Goal: Task Accomplishment & Management: Use online tool/utility

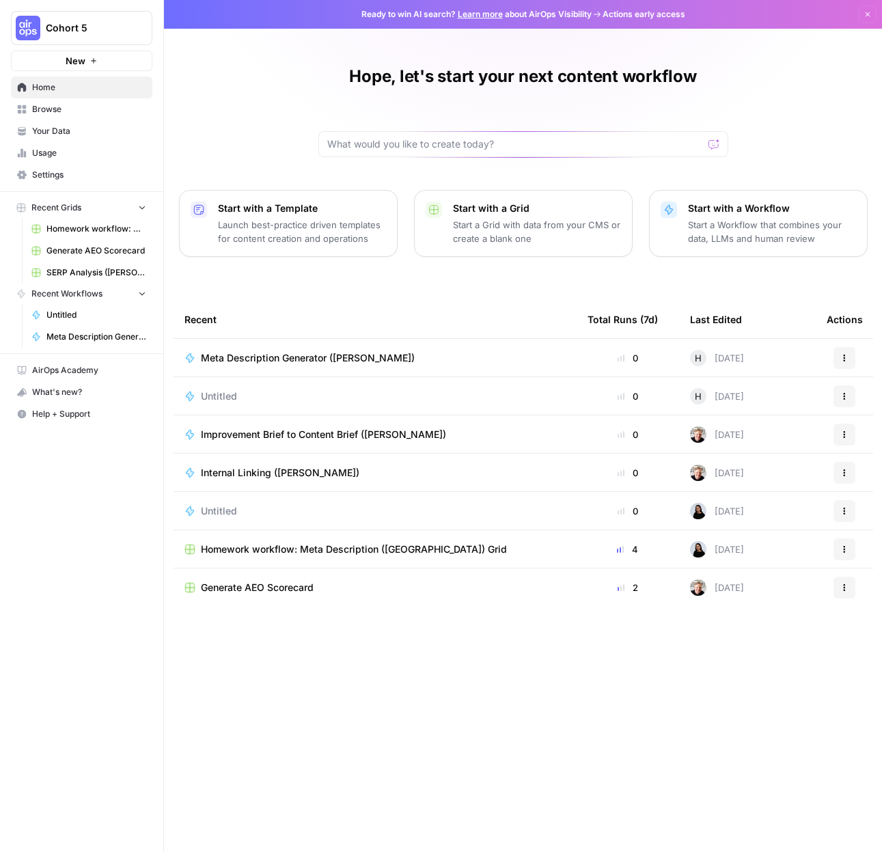
click at [117, 27] on span "Cohort 5" at bounding box center [87, 28] width 83 height 14
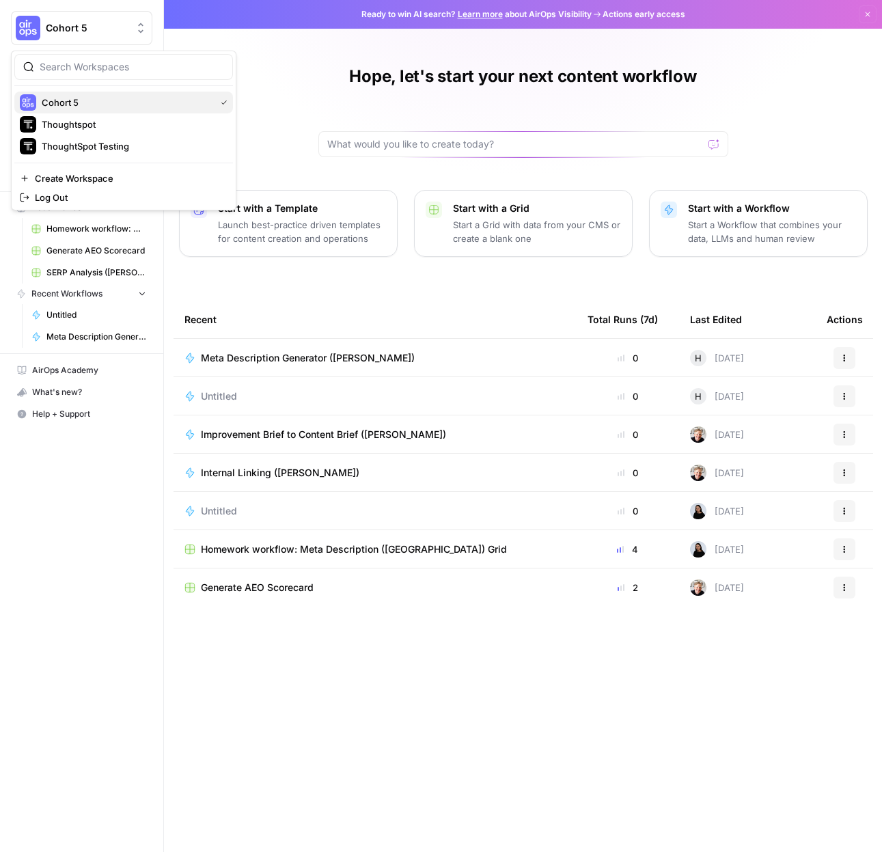
click at [101, 108] on span "Cohort 5" at bounding box center [126, 103] width 168 height 14
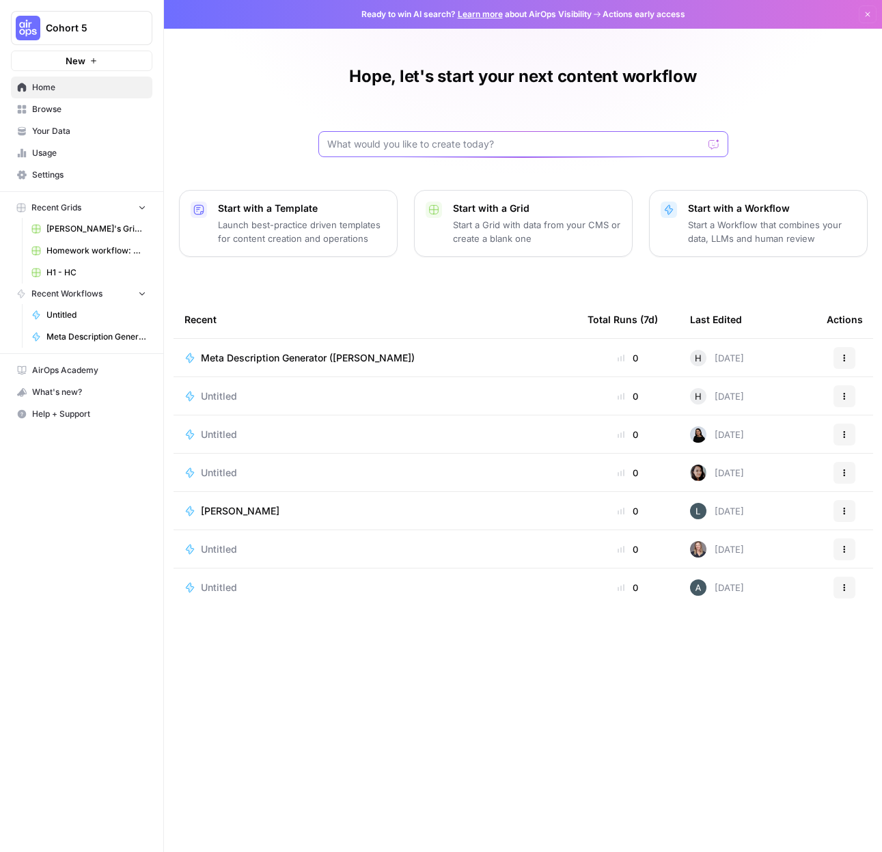
click at [415, 149] on input "text" at bounding box center [515, 144] width 376 height 14
type input "session 2"
click button "Send" at bounding box center [715, 144] width 18 height 18
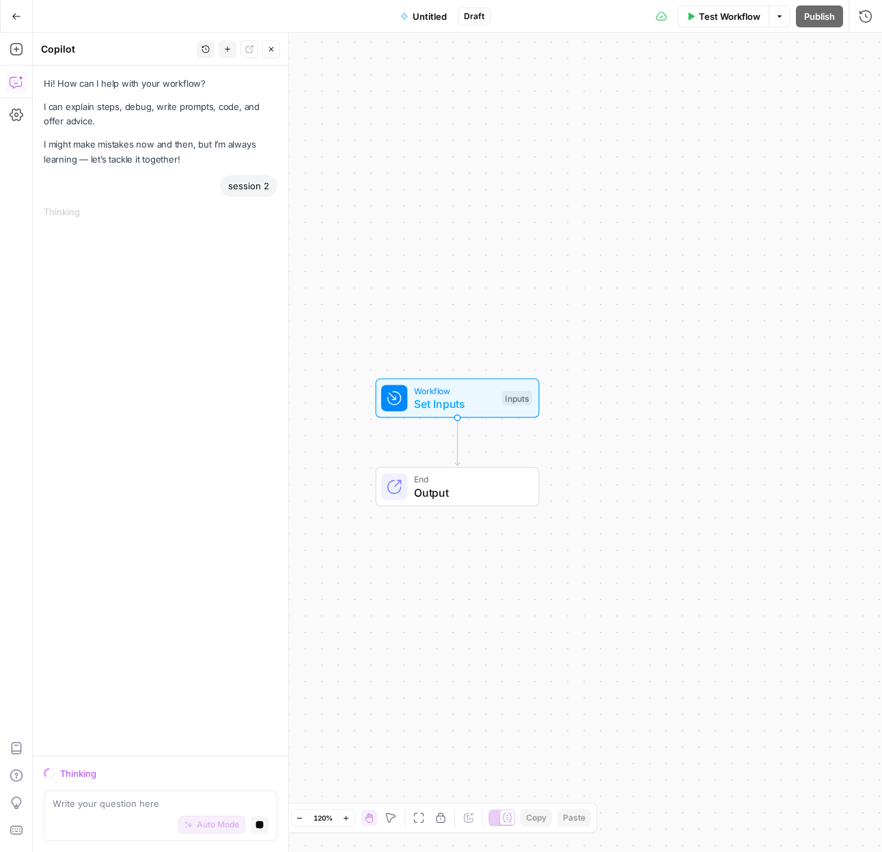
click at [277, 49] on button "Close" at bounding box center [271, 49] width 18 height 18
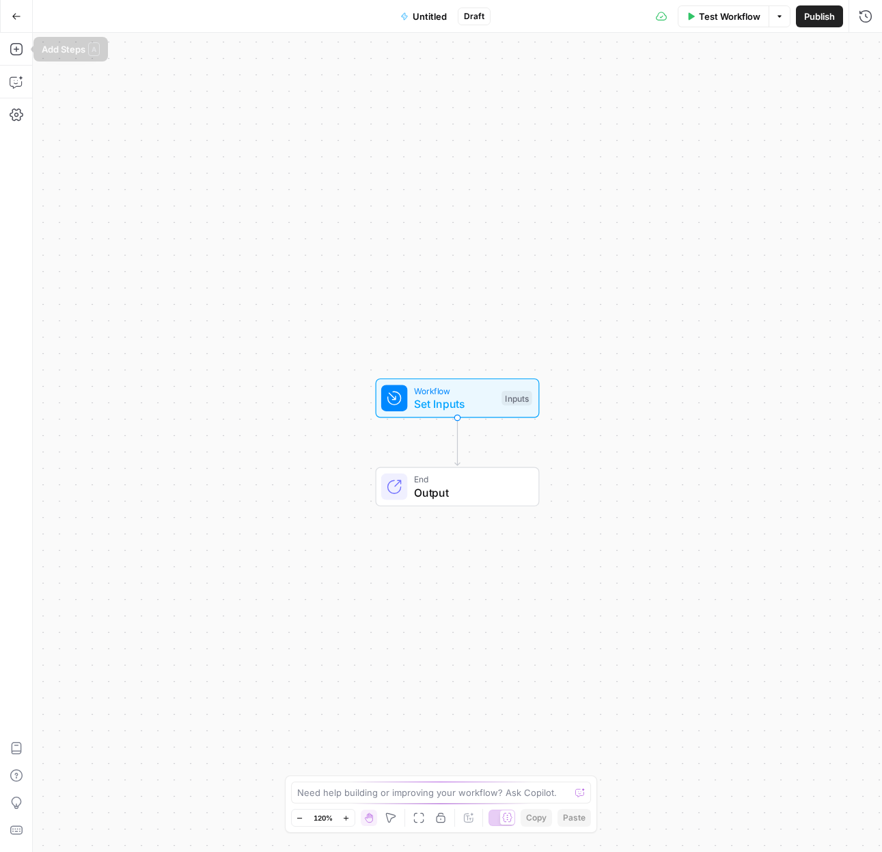
click at [16, 12] on icon "button" at bounding box center [17, 17] width 10 height 10
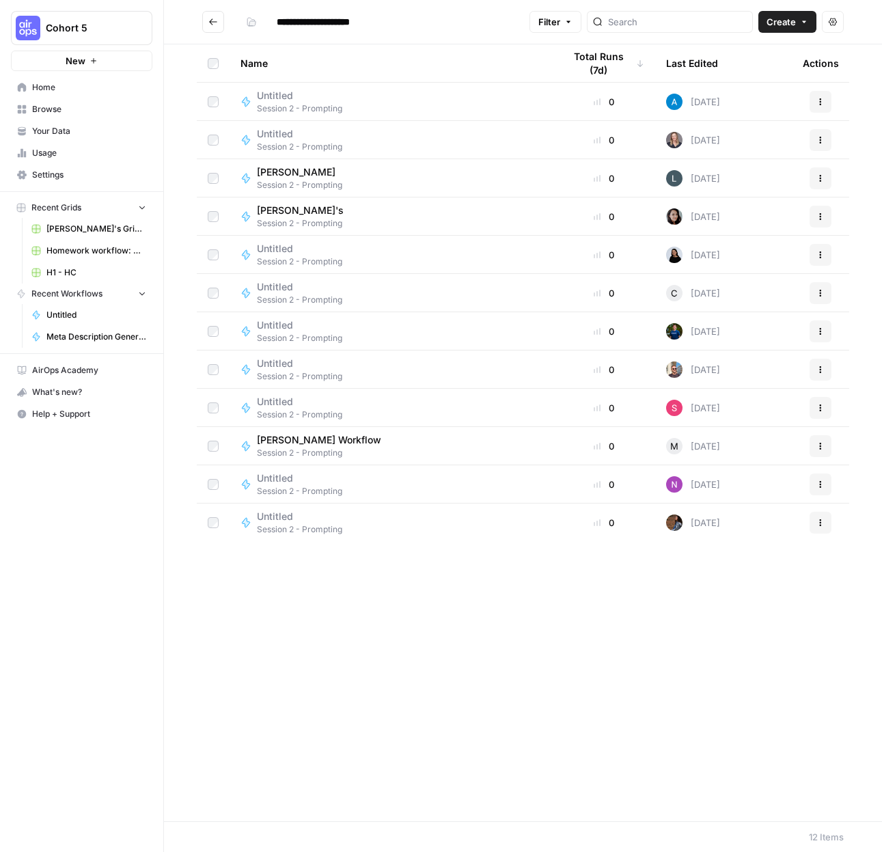
click at [173, 31] on header "**********" at bounding box center [523, 22] width 718 height 44
click at [167, 28] on icon "button" at bounding box center [166, 28] width 10 height 10
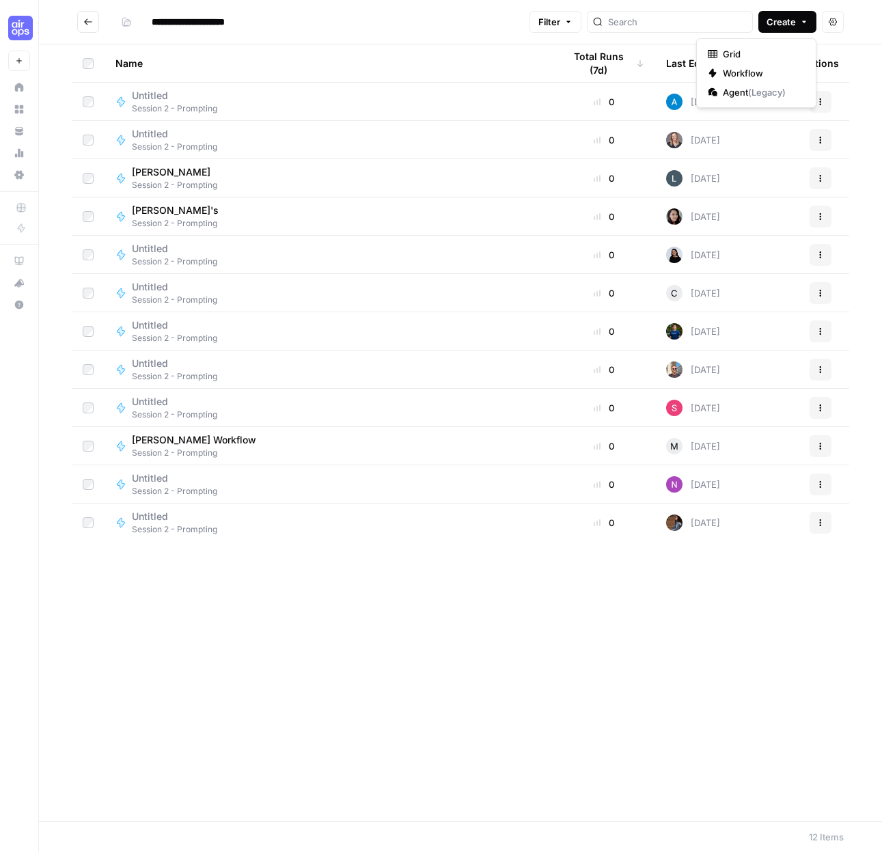
click at [801, 18] on icon "button" at bounding box center [804, 22] width 8 height 8
click at [754, 69] on span "Workflow" at bounding box center [761, 73] width 77 height 14
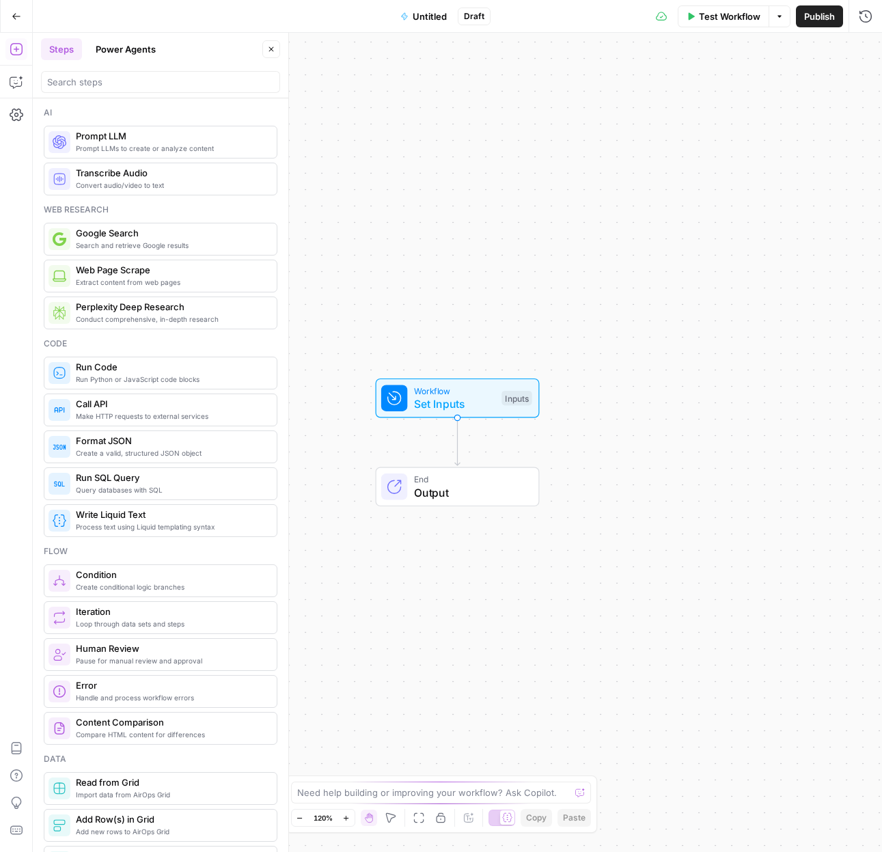
click at [427, 12] on span "Untitled" at bounding box center [430, 17] width 34 height 14
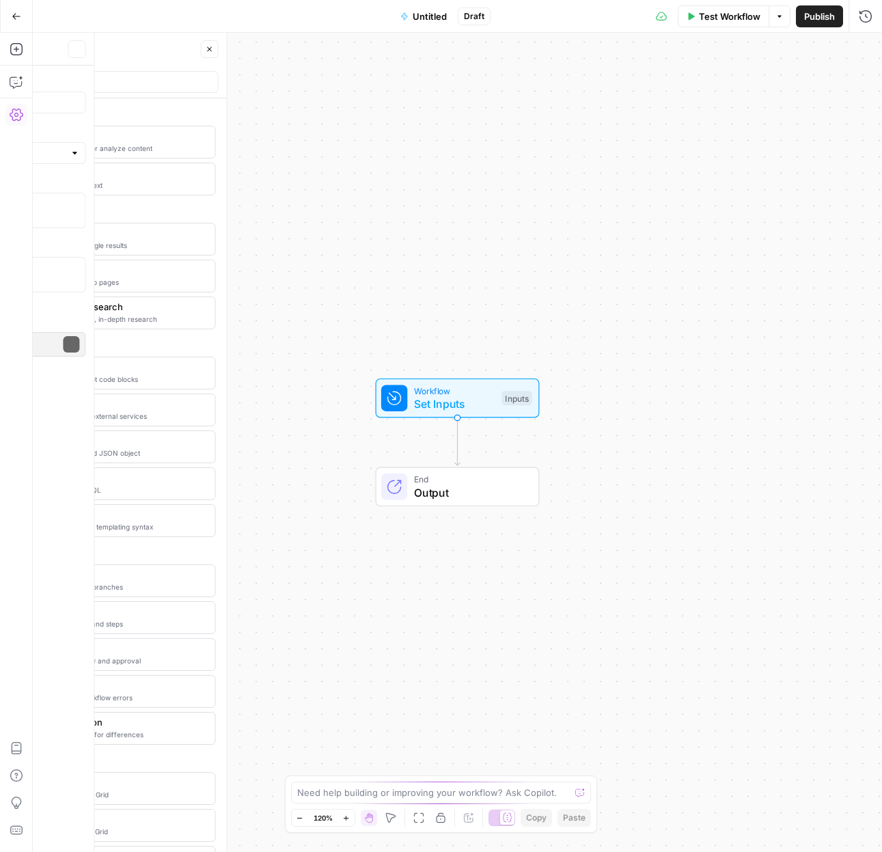
click at [427, 12] on span "Untitled" at bounding box center [430, 17] width 34 height 14
click at [424, 15] on span "Untitled" at bounding box center [430, 17] width 34 height 14
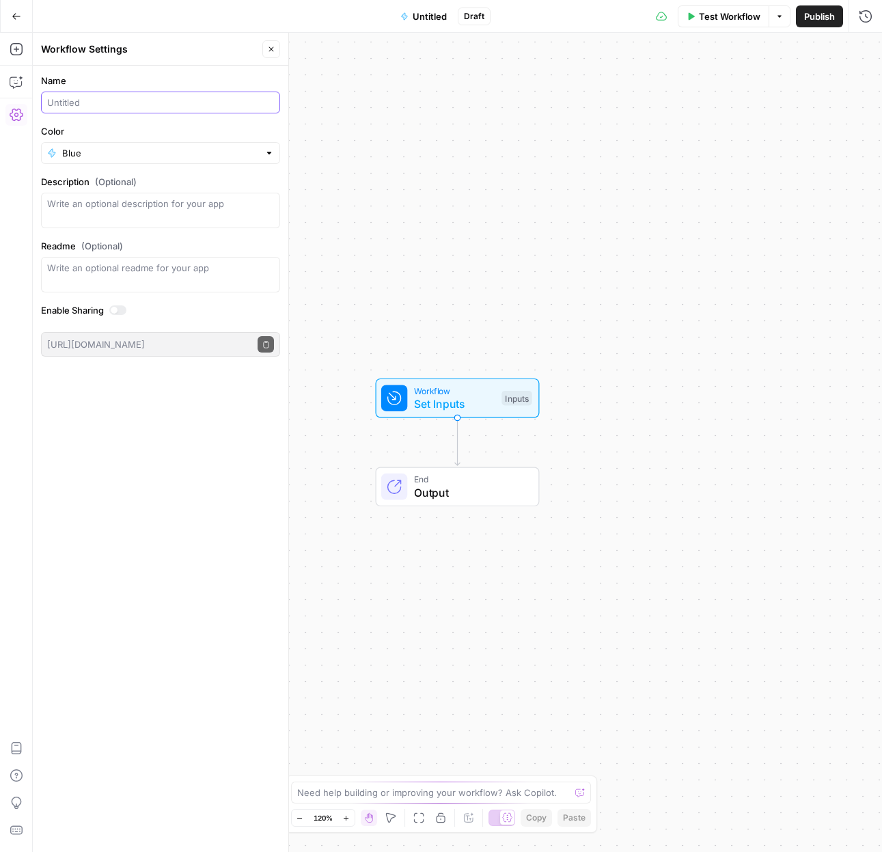
click at [75, 98] on input "Name" at bounding box center [160, 103] width 227 height 14
type input "[PERSON_NAME]"
click at [16, 45] on icon "button" at bounding box center [17, 49] width 14 height 14
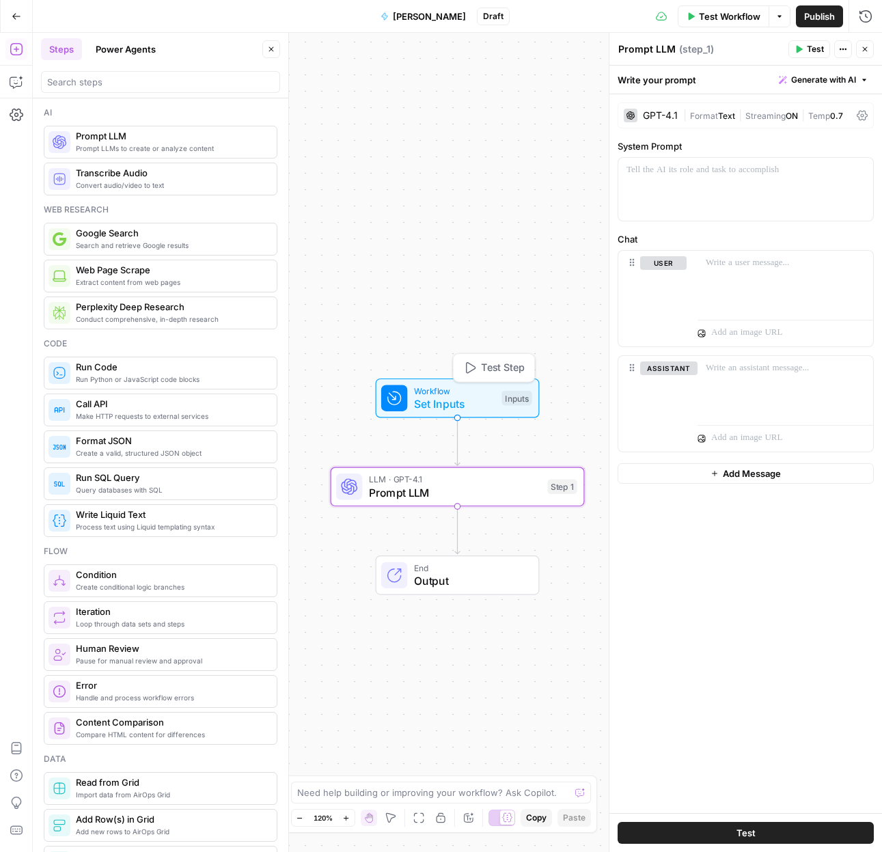
click at [472, 391] on span "Workflow" at bounding box center [454, 390] width 81 height 13
click at [740, 18] on span "Test Workflow" at bounding box center [729, 17] width 61 height 14
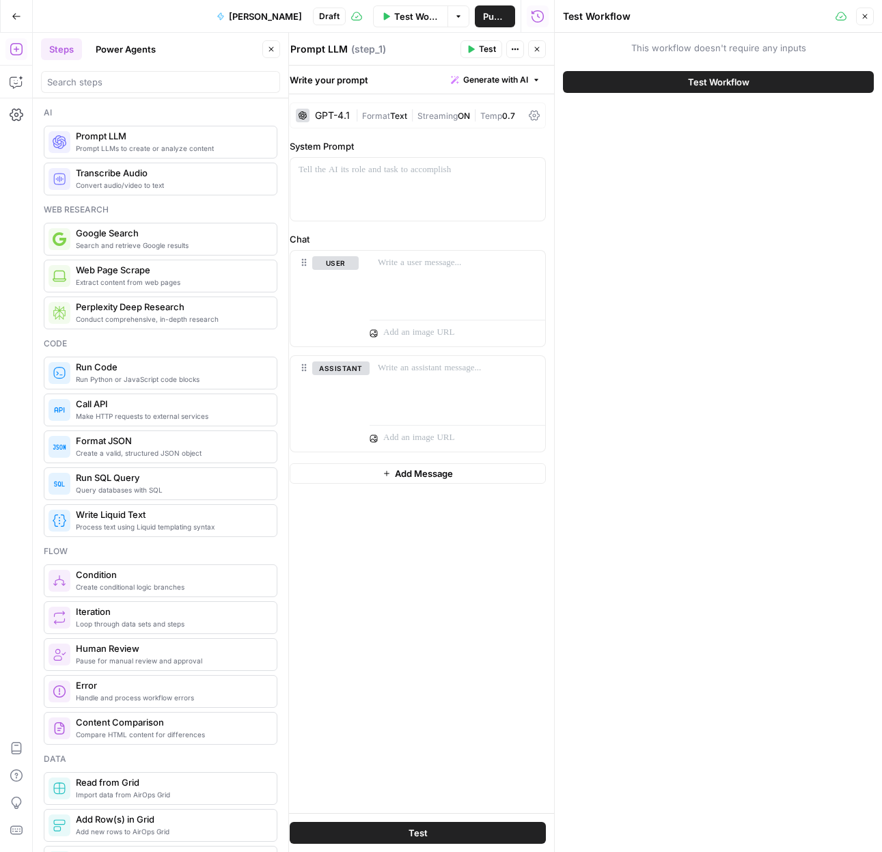
click at [743, 83] on span "Test Workflow" at bounding box center [718, 82] width 61 height 14
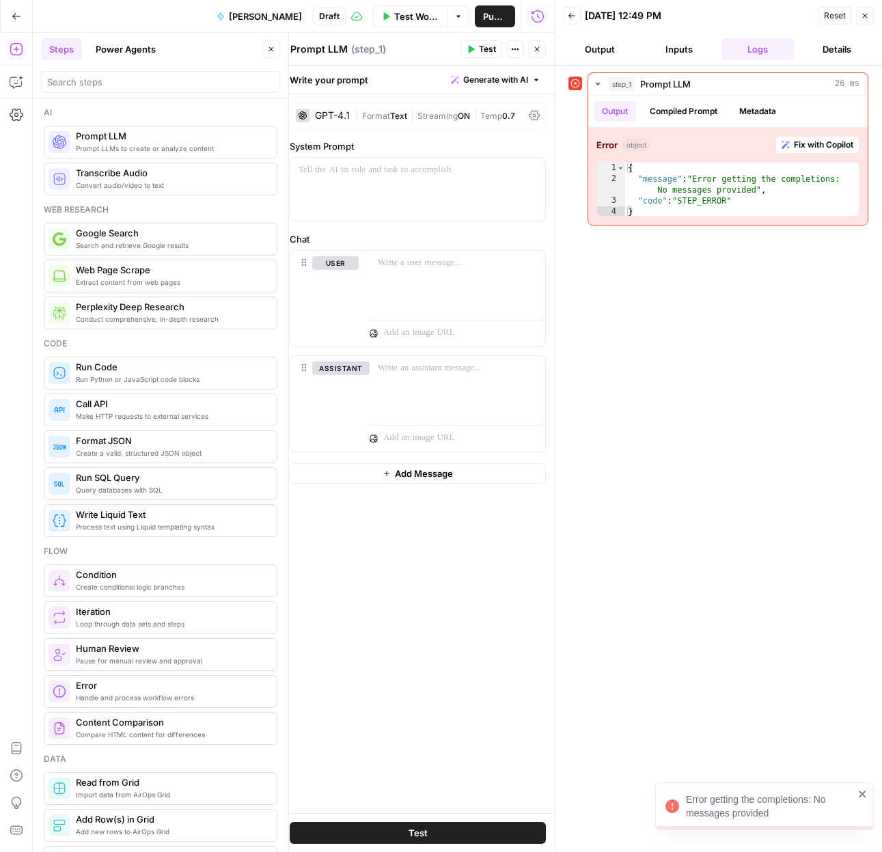
click at [604, 49] on button "Output" at bounding box center [600, 49] width 74 height 22
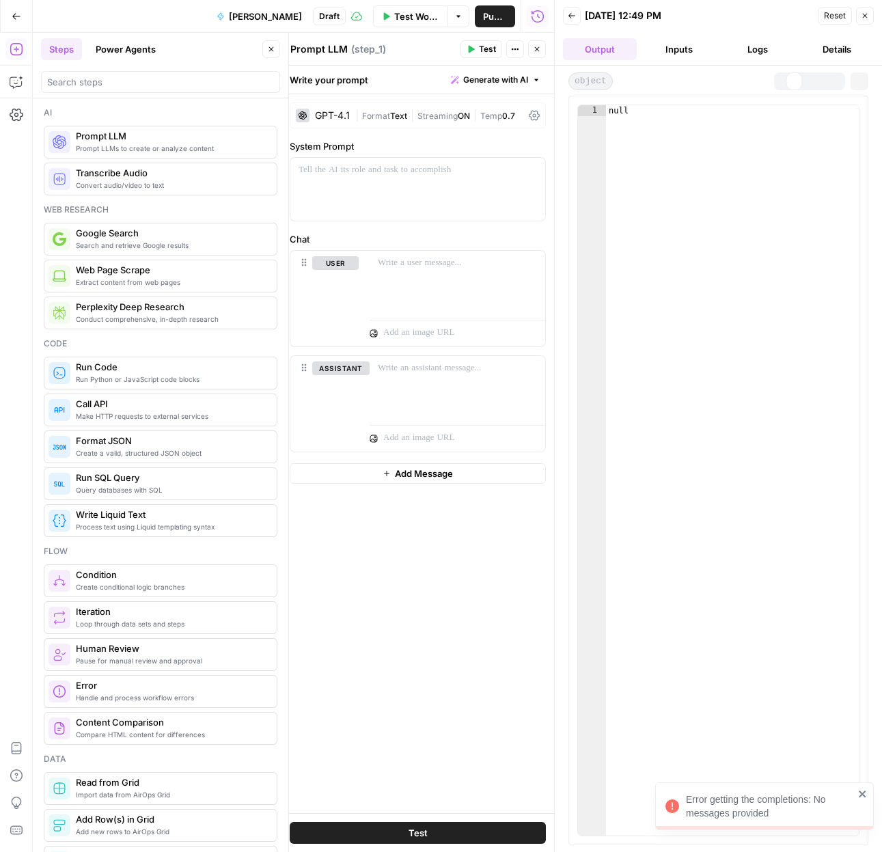
click at [676, 51] on button "Inputs" at bounding box center [679, 49] width 74 height 22
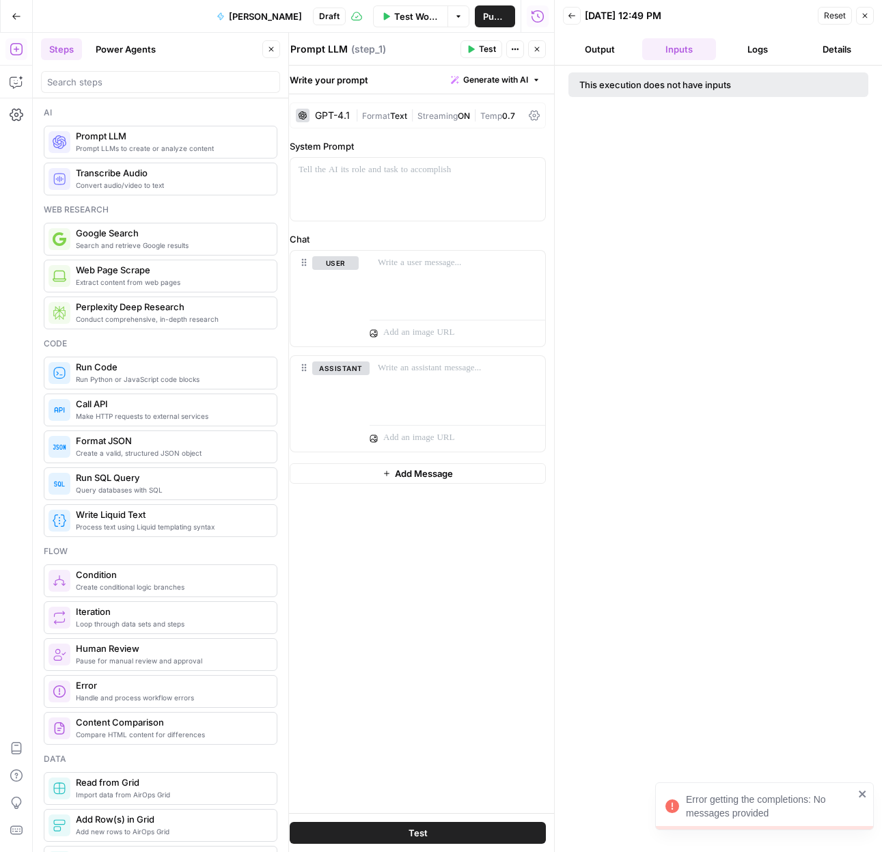
click at [869, 13] on button "Close" at bounding box center [865, 16] width 18 height 18
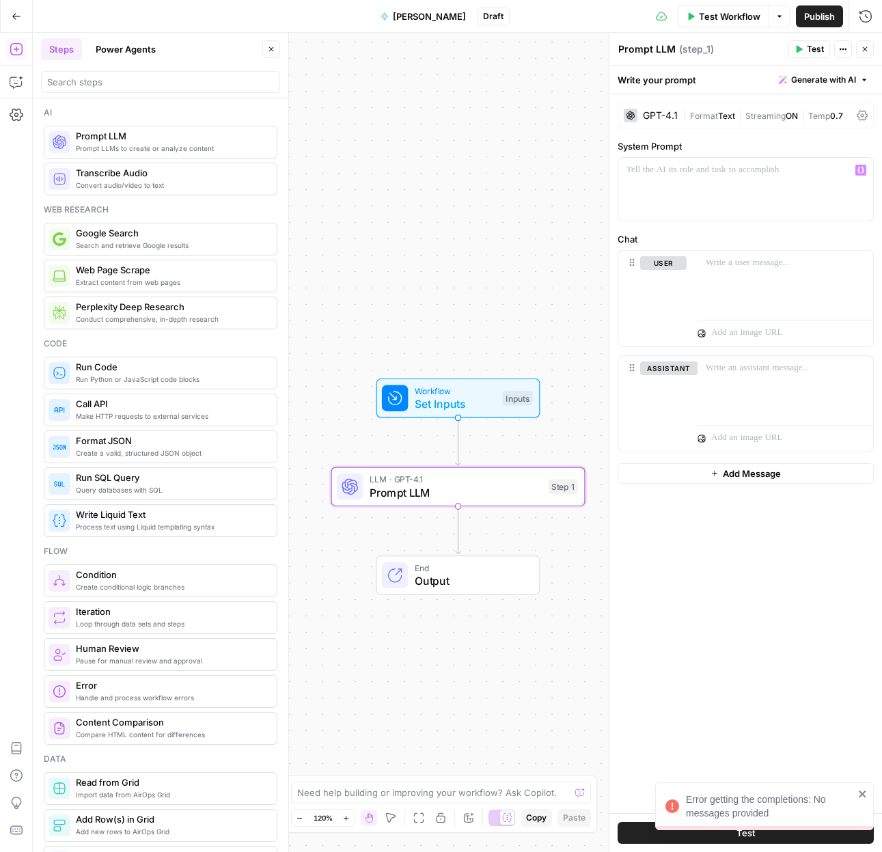
click at [449, 203] on div "Workflow Set Inputs Inputs LLM · GPT-4.1 Prompt LLM Step 1 End Output" at bounding box center [457, 442] width 849 height 819
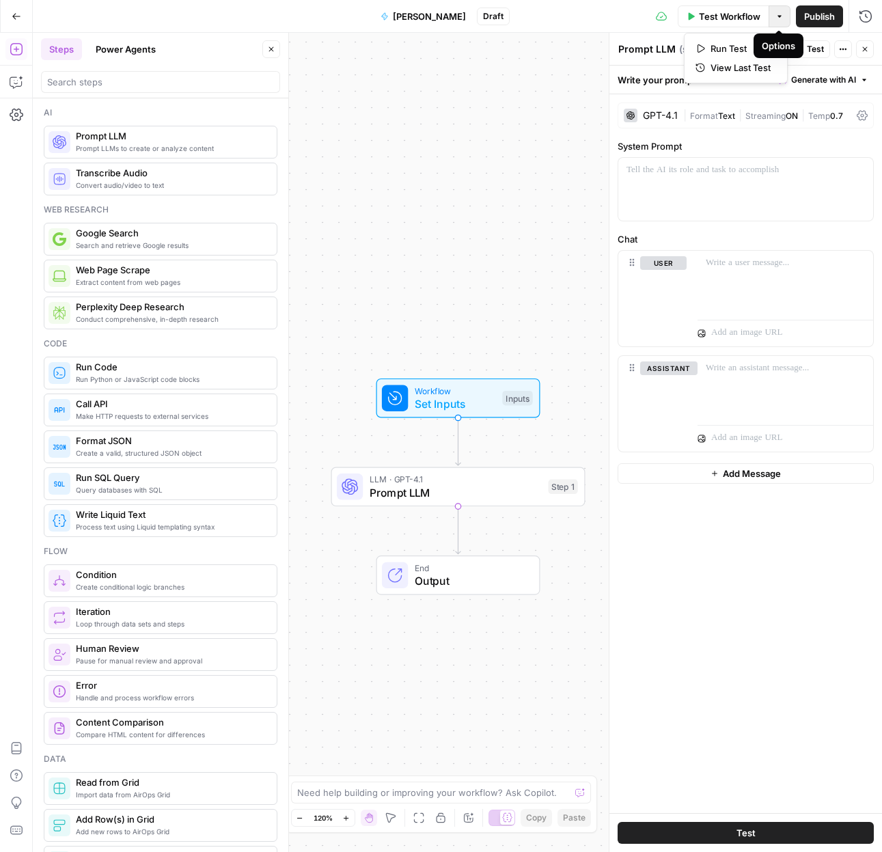
click at [770, 18] on button "Options" at bounding box center [780, 16] width 22 height 22
click at [728, 152] on label "System Prompt" at bounding box center [746, 146] width 256 height 14
click at [726, 51] on div "Prompt LLM Prompt LLM ( step_1 )" at bounding box center [701, 49] width 167 height 15
click at [426, 396] on span "Set Inputs" at bounding box center [455, 404] width 81 height 16
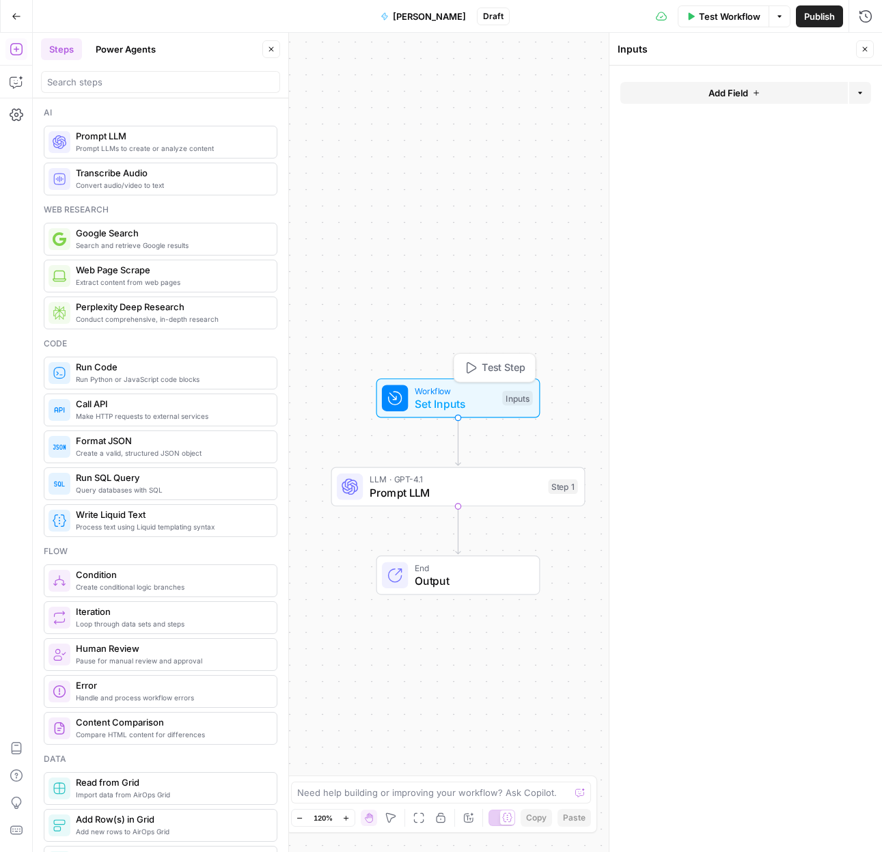
click at [431, 396] on span "Set Inputs" at bounding box center [455, 404] width 81 height 16
click at [731, 91] on span "Add Field" at bounding box center [728, 93] width 40 height 14
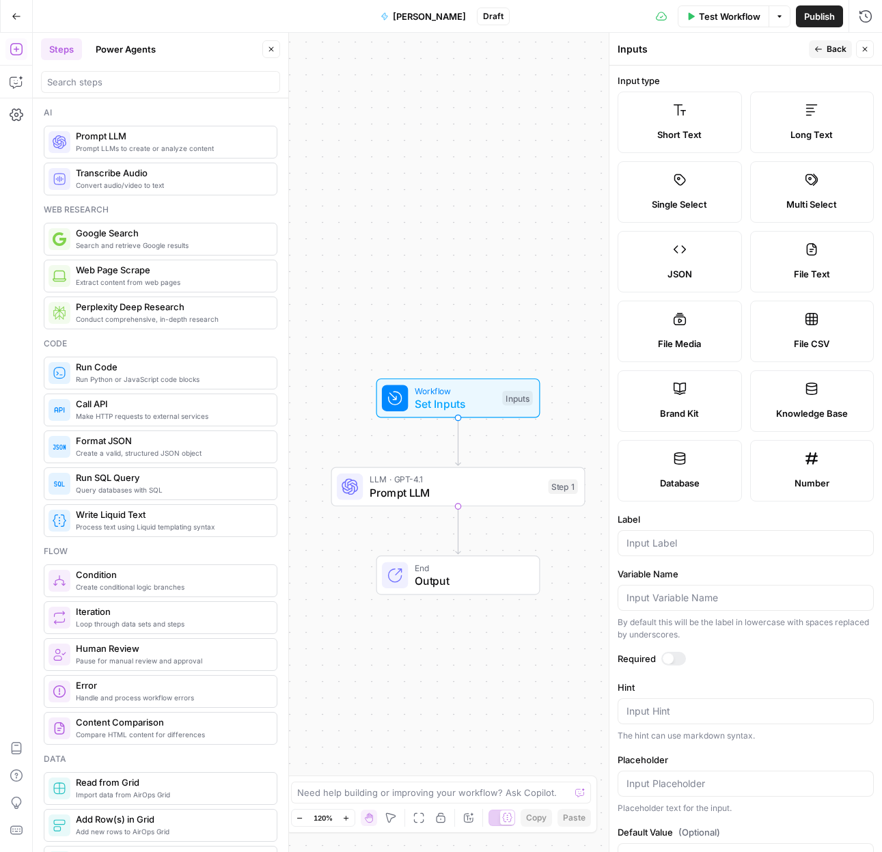
click at [672, 403] on label "Brand Kit" at bounding box center [680, 400] width 124 height 61
click at [686, 542] on input "Label" at bounding box center [746, 543] width 238 height 14
type input "brand kit"
click at [721, 714] on input "Placeholder" at bounding box center [746, 711] width 238 height 14
click at [537, 602] on div "Workflow Set Inputs Inputs LLM · GPT-4.1 Prompt LLM Step 1 End Output" at bounding box center [457, 442] width 849 height 819
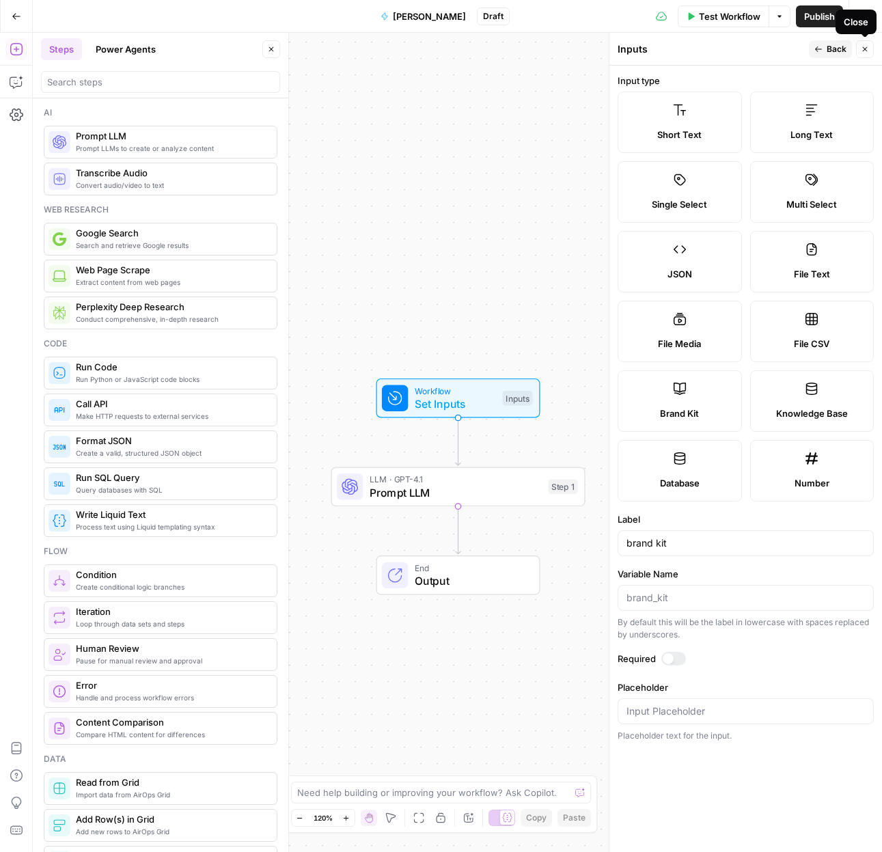
click at [864, 47] on icon "button" at bounding box center [865, 49] width 8 height 8
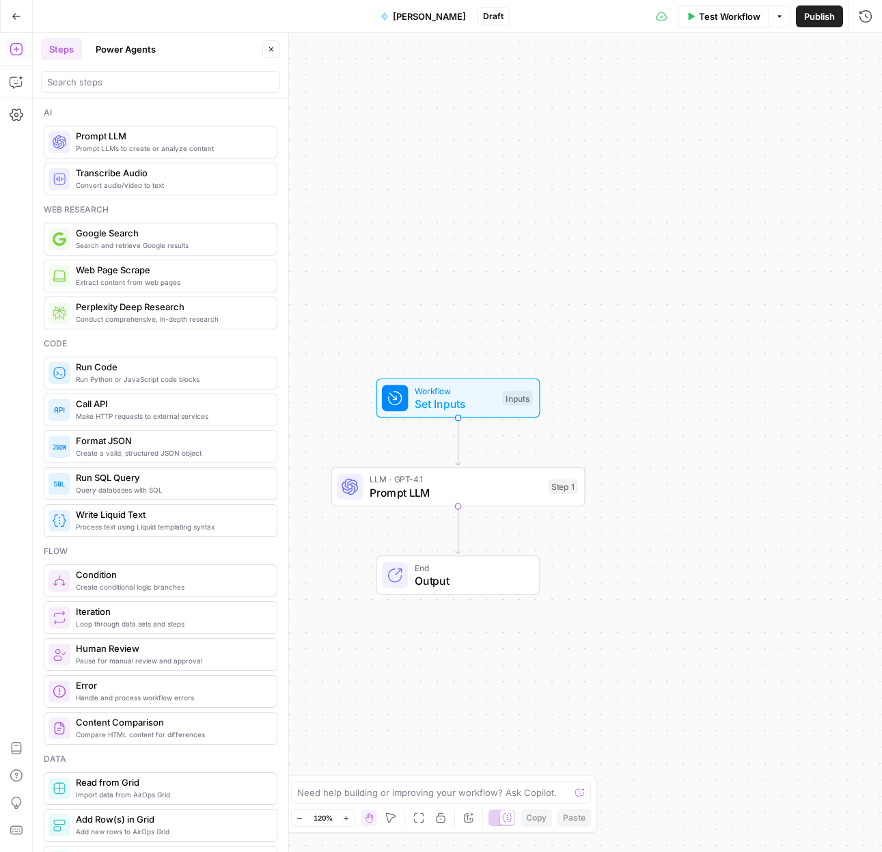
click at [485, 476] on span "LLM · GPT-4.1" at bounding box center [456, 479] width 172 height 13
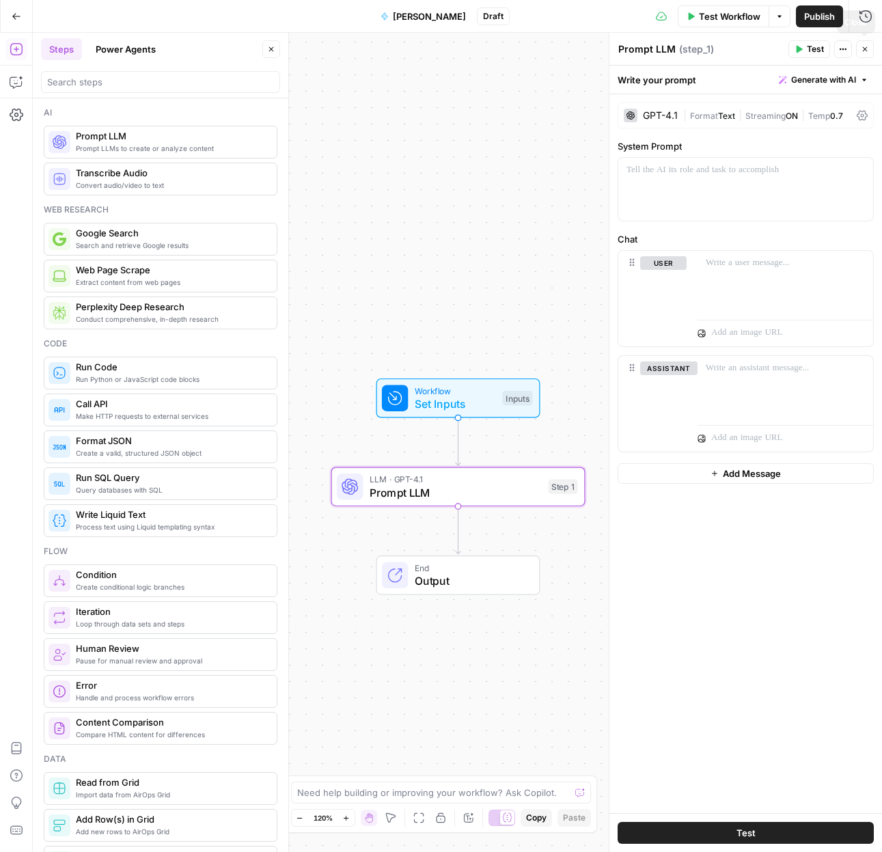
click at [862, 47] on icon "button" at bounding box center [865, 49] width 8 height 8
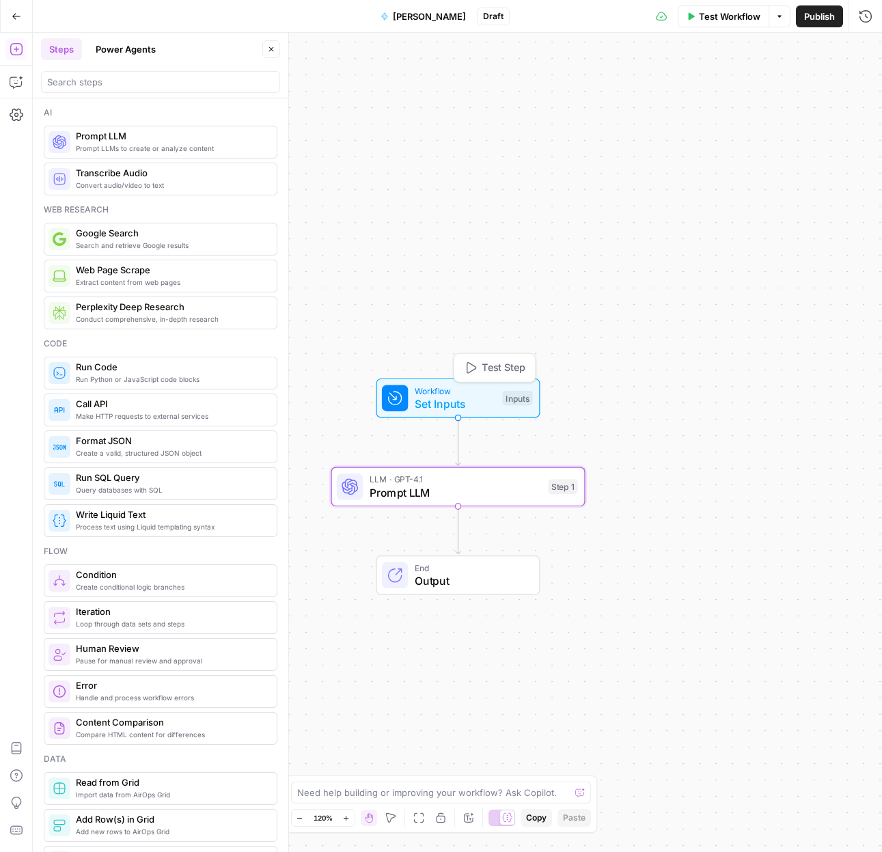
click at [486, 398] on span "Set Inputs" at bounding box center [455, 404] width 81 height 16
click at [514, 396] on div "Inputs" at bounding box center [517, 398] width 30 height 15
click at [721, 103] on kit "brand kit (Optional)" at bounding box center [753, 110] width 218 height 14
click at [721, 107] on kit "brand kit (Optional)" at bounding box center [753, 110] width 218 height 14
click at [849, 84] on button "edit field" at bounding box center [825, 85] width 53 height 16
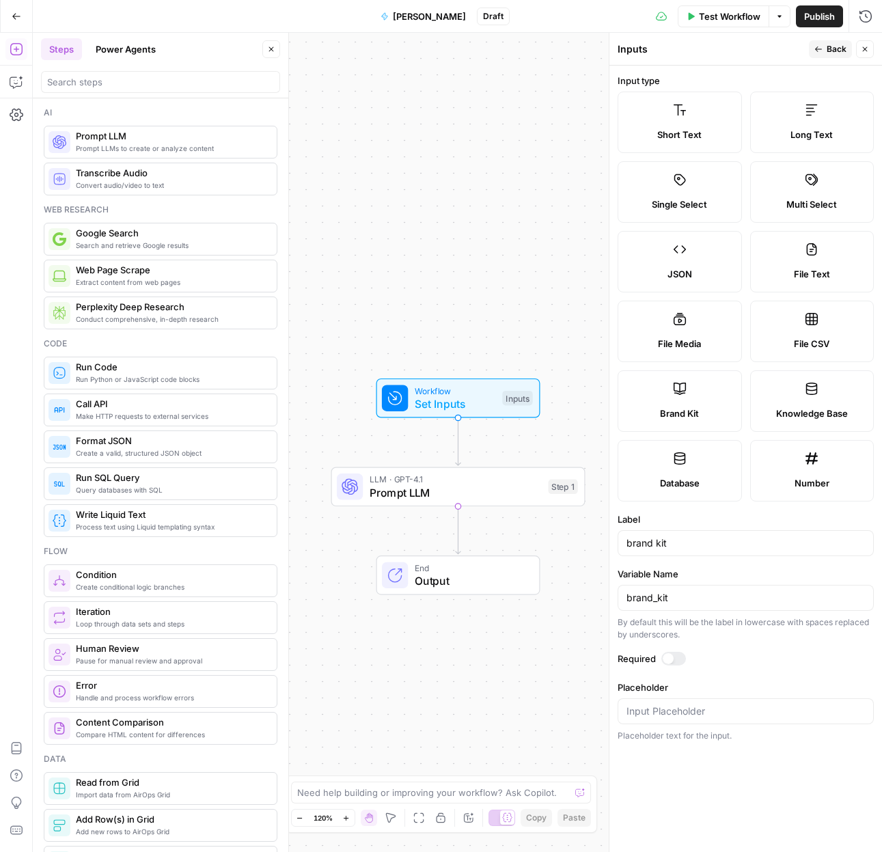
click at [684, 523] on label "Label" at bounding box center [746, 519] width 256 height 14
click at [684, 536] on input "brand kit" at bounding box center [746, 543] width 238 height 14
click at [685, 552] on div "brand kit" at bounding box center [746, 543] width 256 height 26
click at [685, 597] on input "brand_kit" at bounding box center [746, 598] width 238 height 14
click at [675, 655] on div at bounding box center [673, 659] width 25 height 14
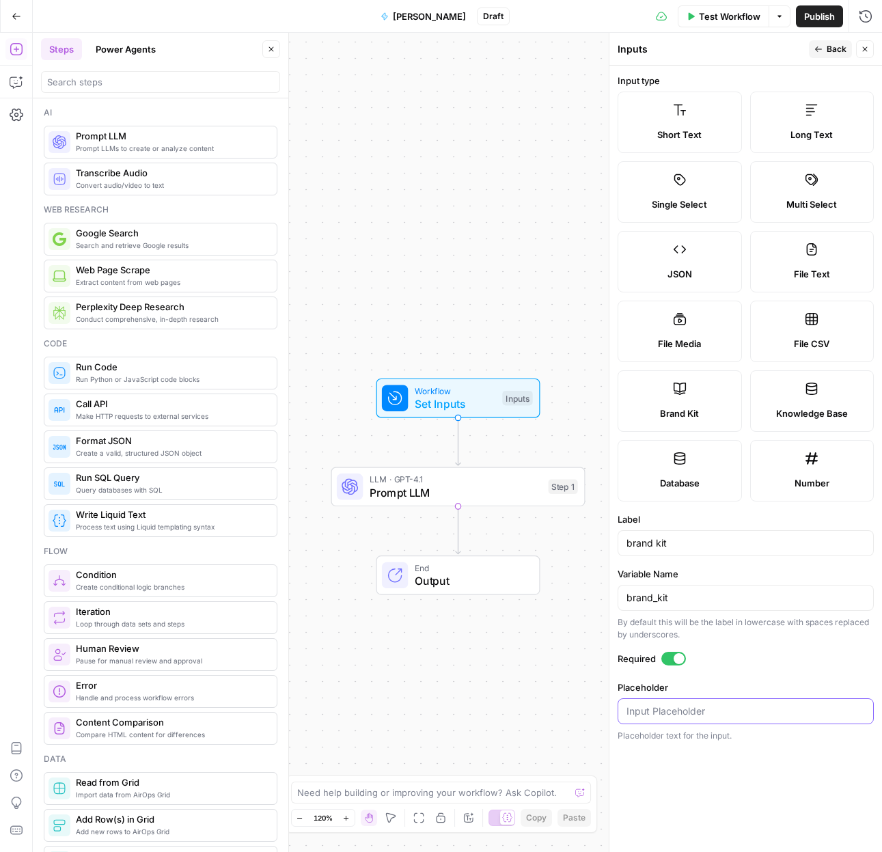
click at [715, 708] on input "Placeholder" at bounding box center [746, 711] width 238 height 14
click at [864, 46] on icon "button" at bounding box center [865, 49] width 8 height 8
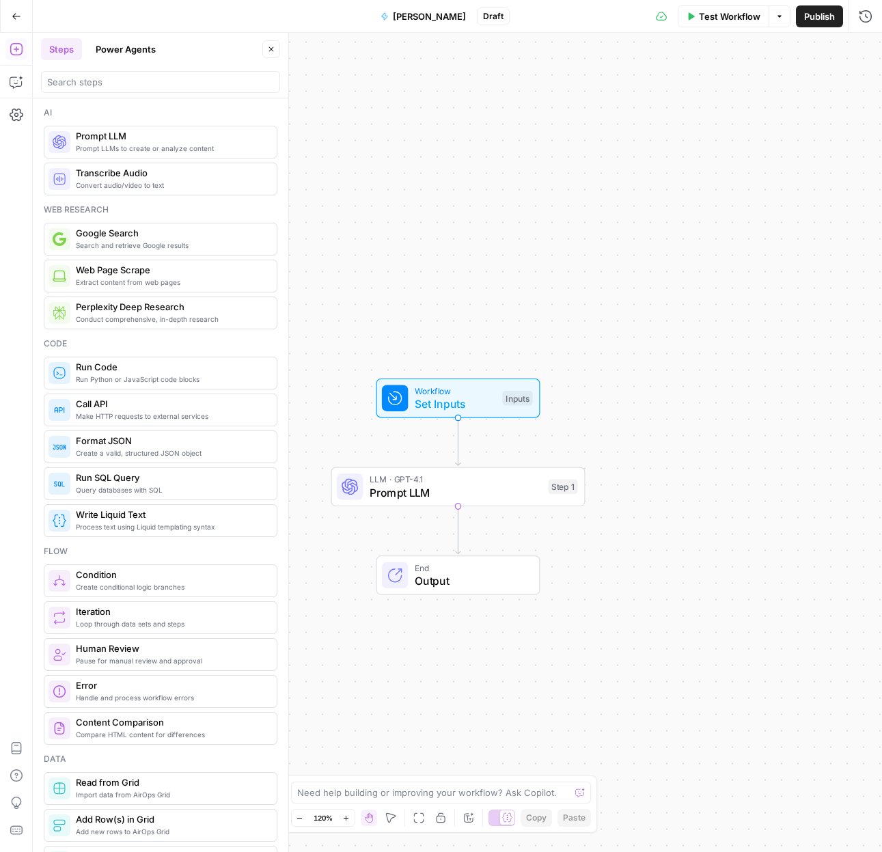
click at [725, 16] on span "Test Workflow" at bounding box center [729, 17] width 61 height 14
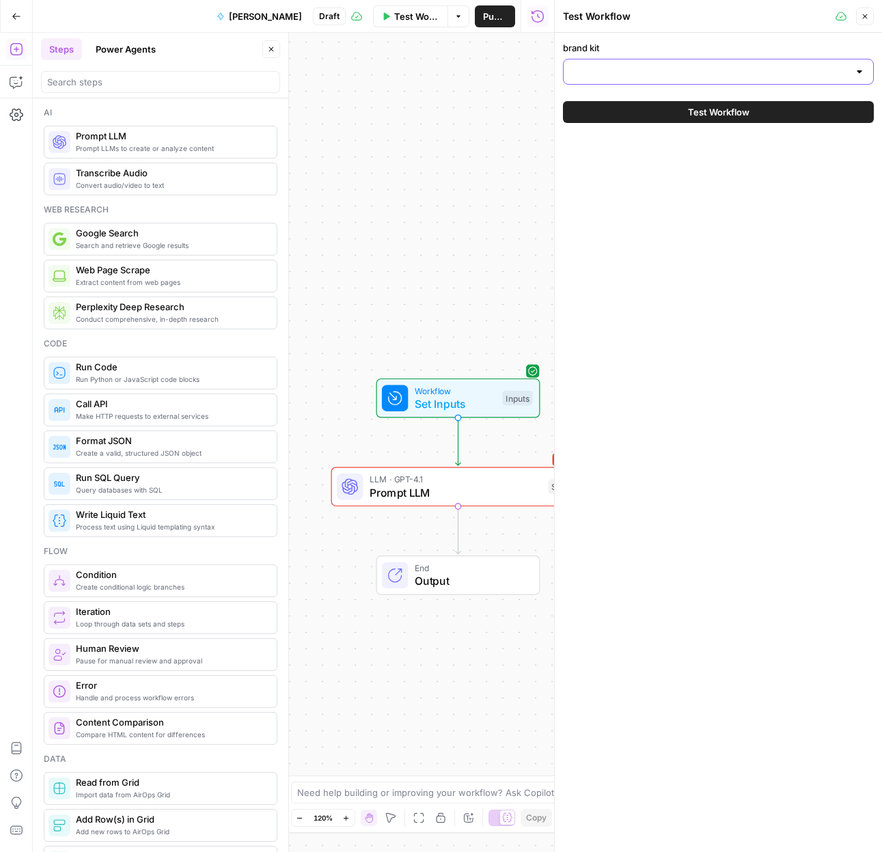
click at [663, 70] on input "brand kit" at bounding box center [710, 72] width 277 height 14
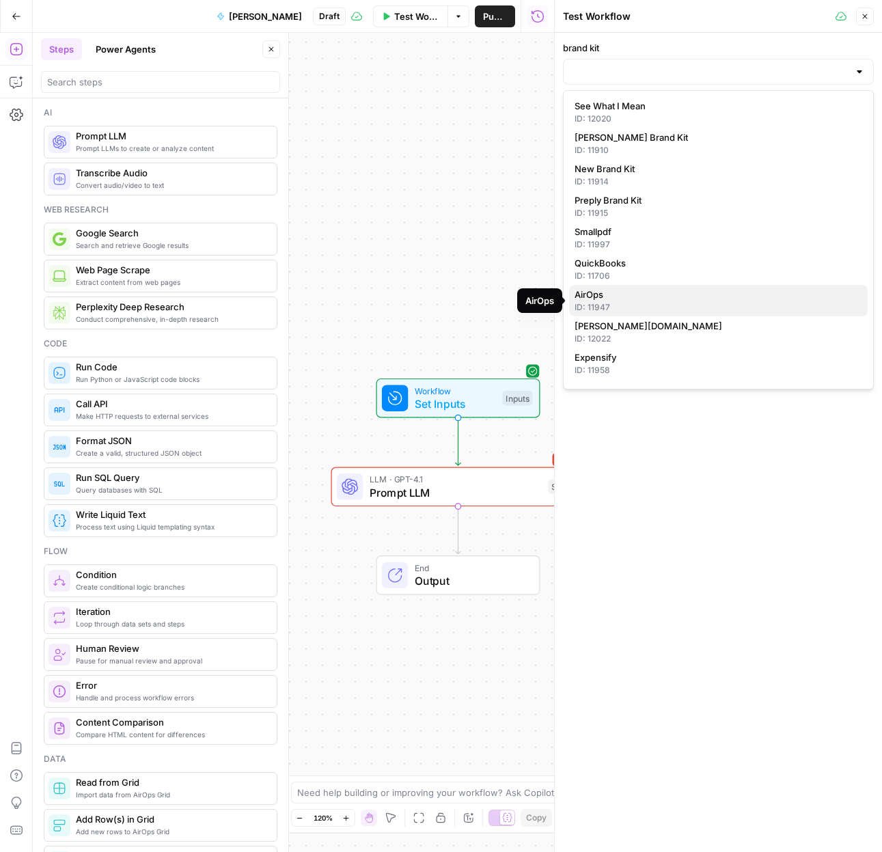
click at [639, 288] on span "AirOps" at bounding box center [716, 295] width 282 height 14
type input "AirOps"
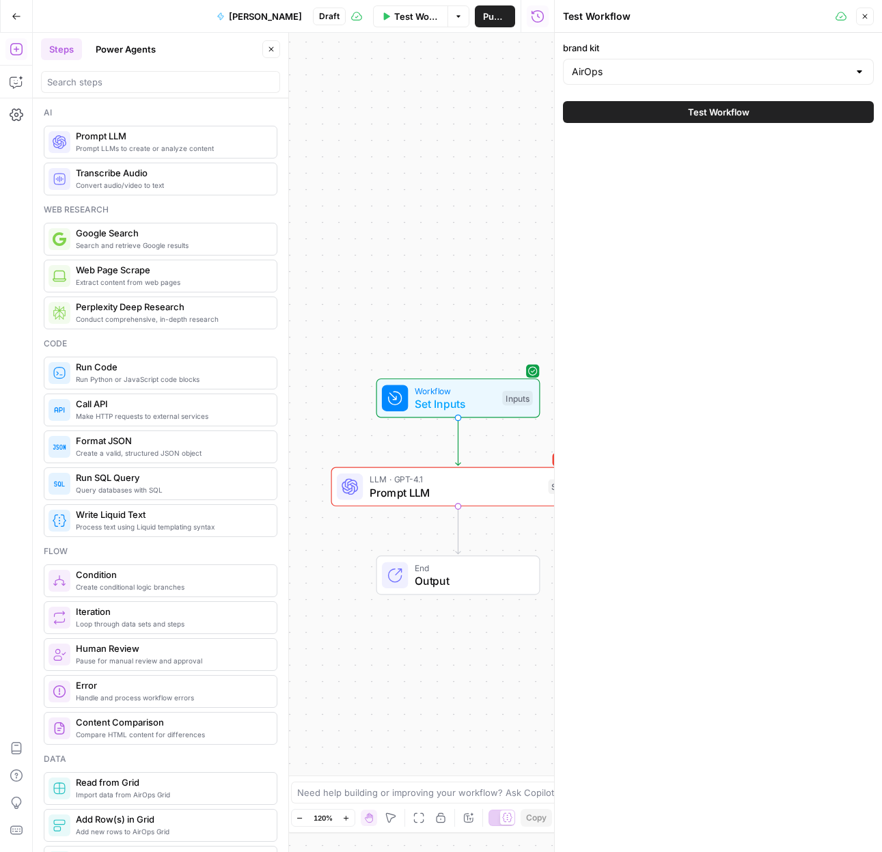
click at [739, 117] on span "Test Workflow" at bounding box center [718, 112] width 61 height 14
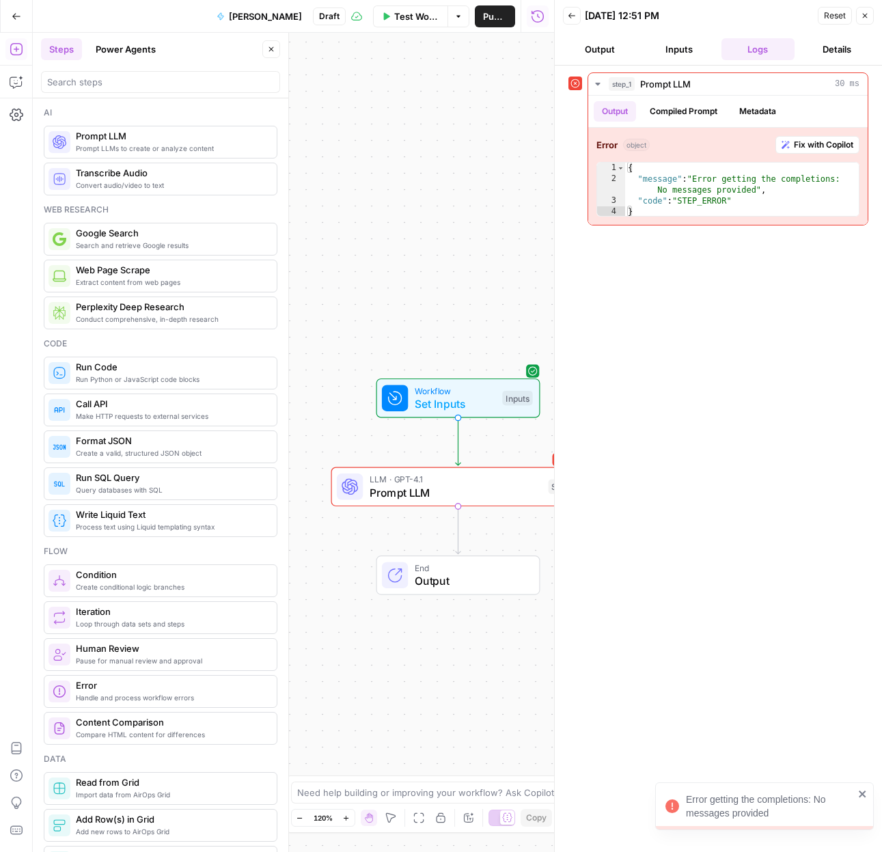
click at [862, 18] on icon "button" at bounding box center [865, 16] width 8 height 8
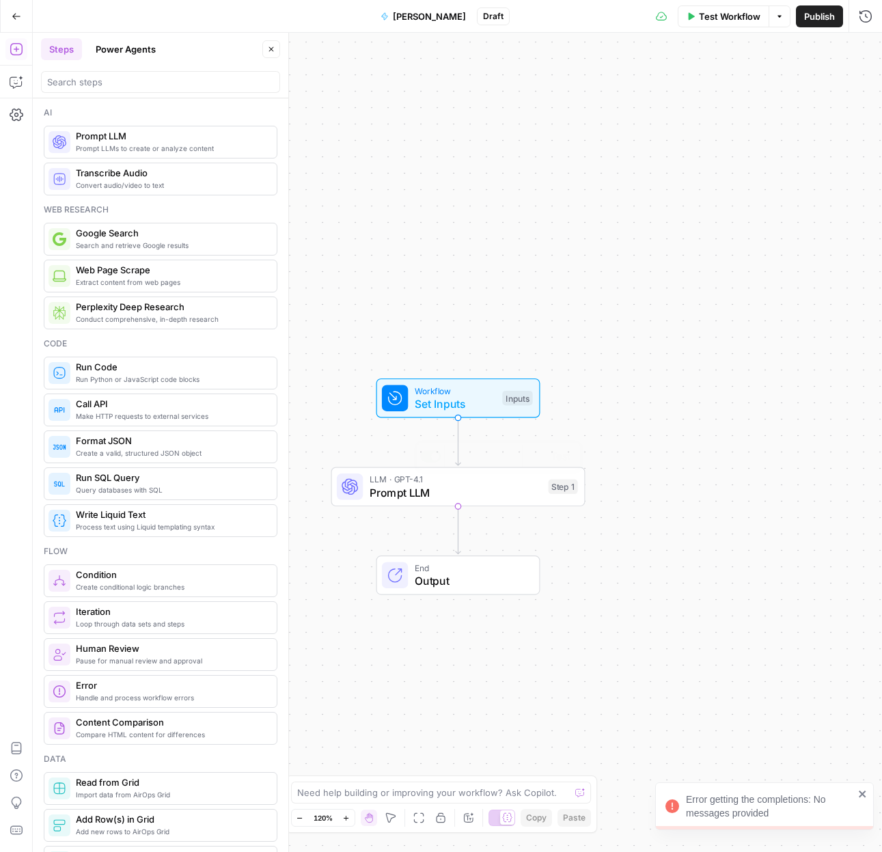
click at [522, 492] on span "Prompt LLM" at bounding box center [456, 492] width 172 height 16
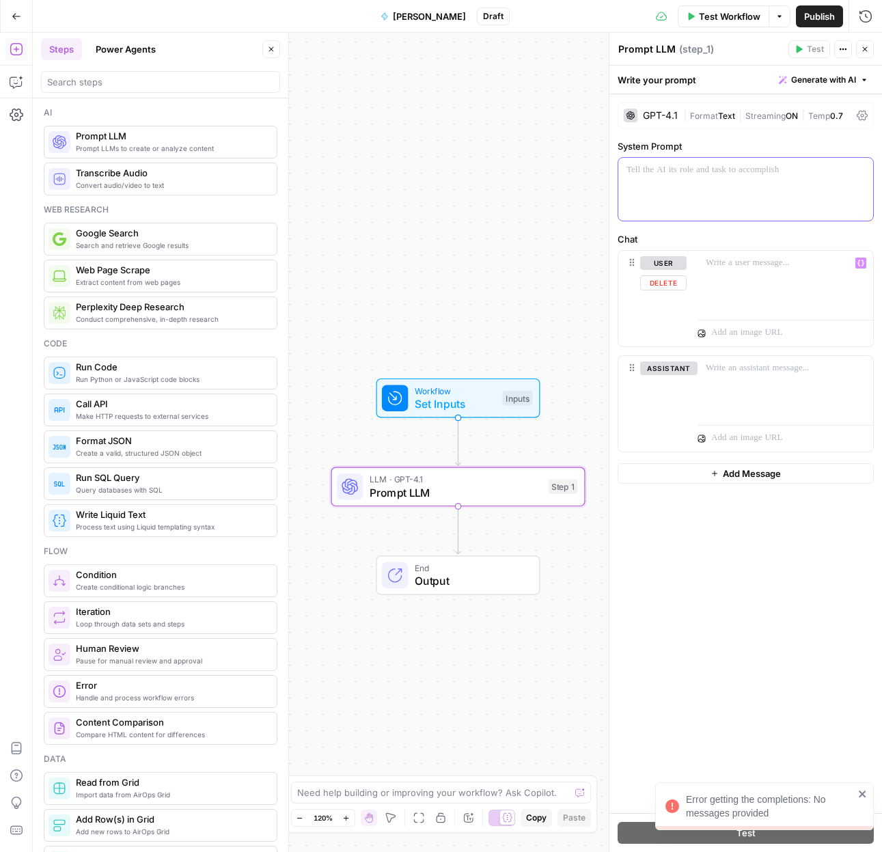
click at [733, 189] on div at bounding box center [745, 189] width 255 height 63
click at [708, 262] on p at bounding box center [785, 263] width 159 height 14
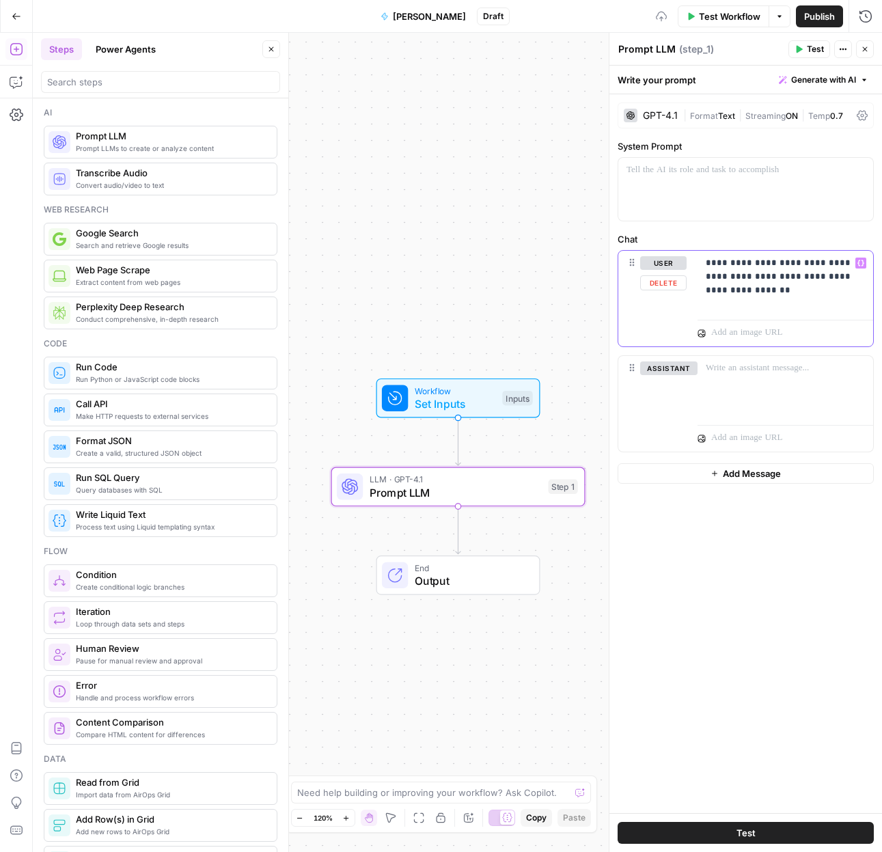
click at [751, 260] on p "**********" at bounding box center [785, 276] width 159 height 41
click at [656, 111] on div "GPT-4.1" at bounding box center [660, 116] width 35 height 10
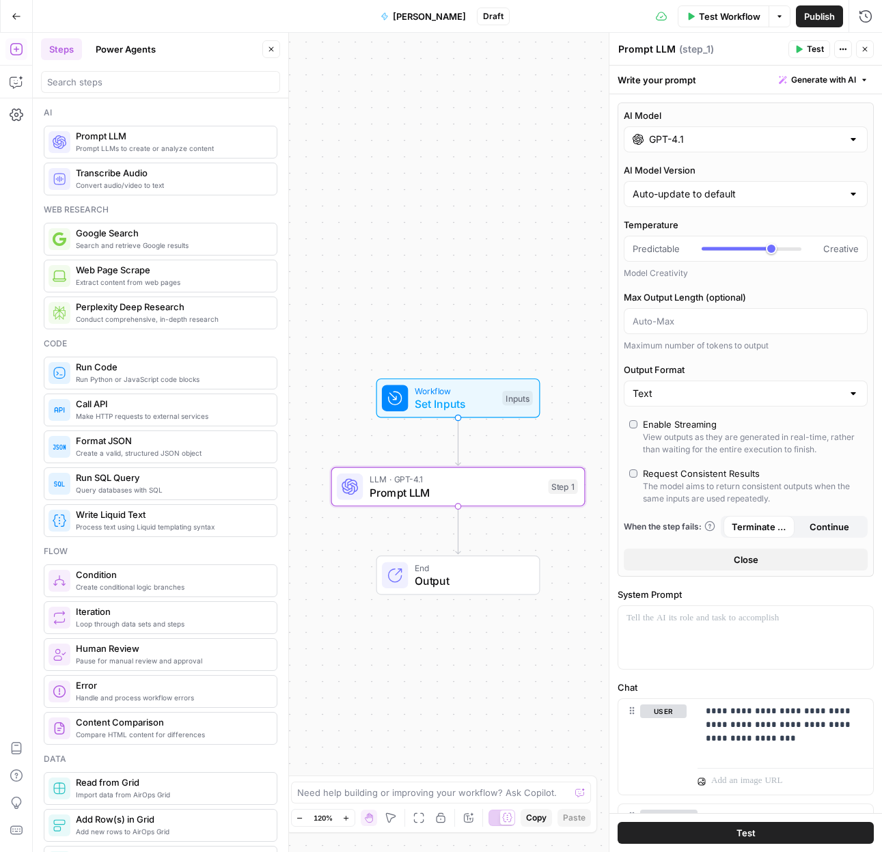
click at [703, 137] on input "GPT-4.1" at bounding box center [745, 140] width 193 height 14
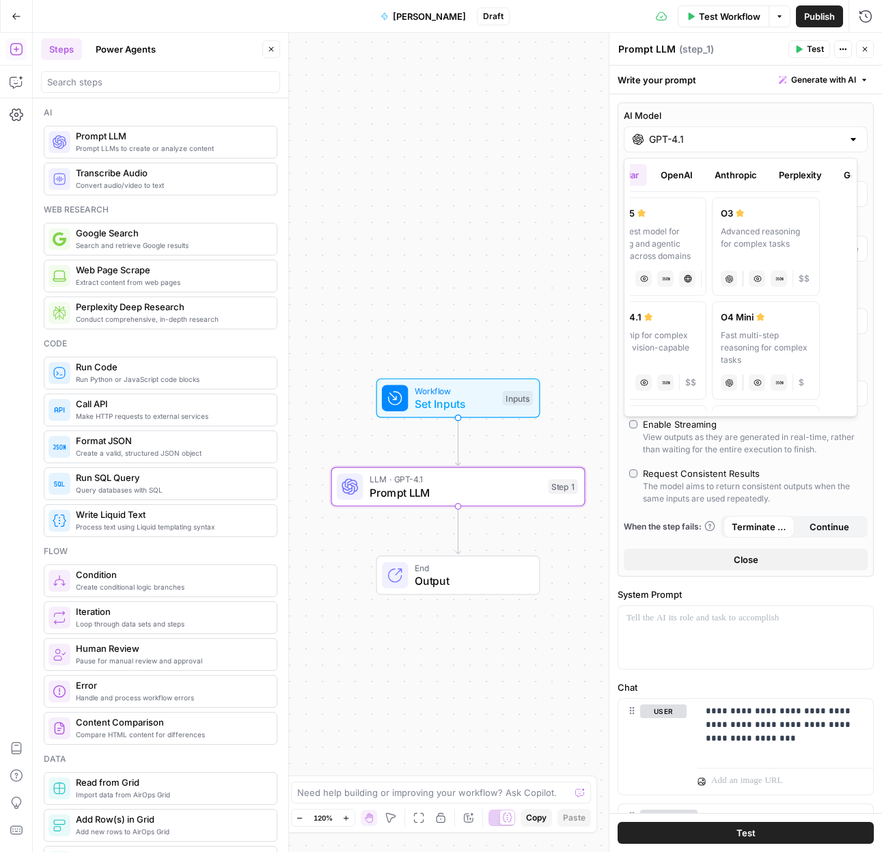
scroll to position [0, 110]
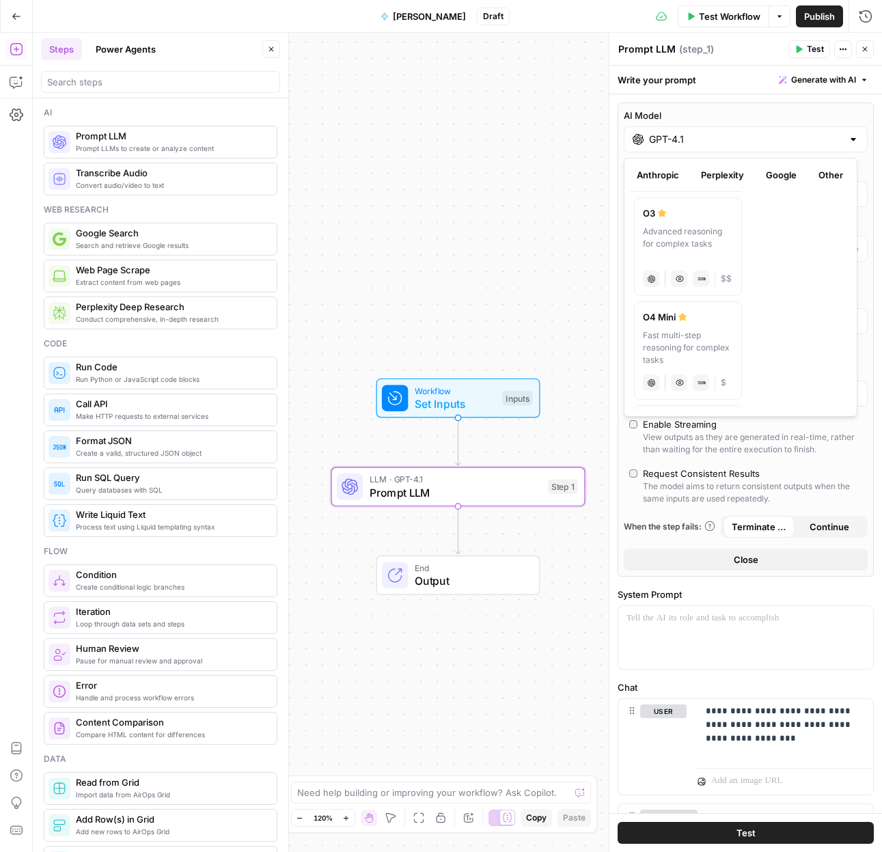
click at [774, 178] on button "Google" at bounding box center [781, 175] width 47 height 22
click at [817, 177] on button "Other" at bounding box center [830, 175] width 41 height 22
click at [733, 168] on button "Perplexity" at bounding box center [722, 175] width 59 height 22
click at [642, 178] on button "Anthropic" at bounding box center [658, 175] width 59 height 22
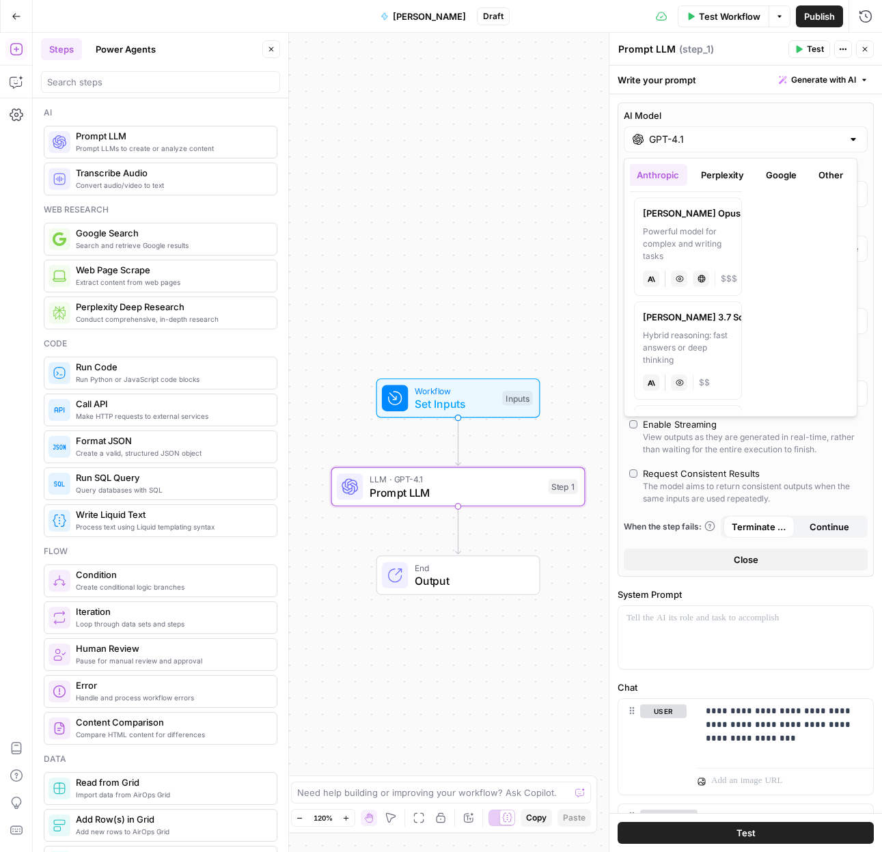
click at [684, 215] on div "Claude Opus 4" at bounding box center [688, 213] width 90 height 14
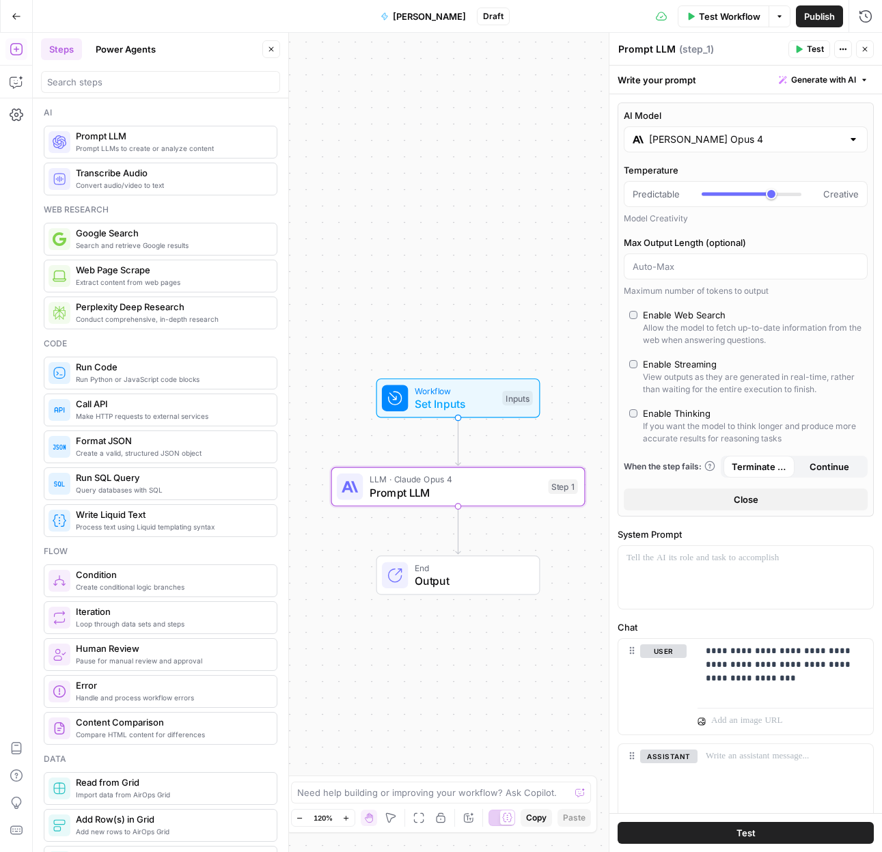
click at [730, 150] on div "Claude Opus 4" at bounding box center [746, 139] width 244 height 26
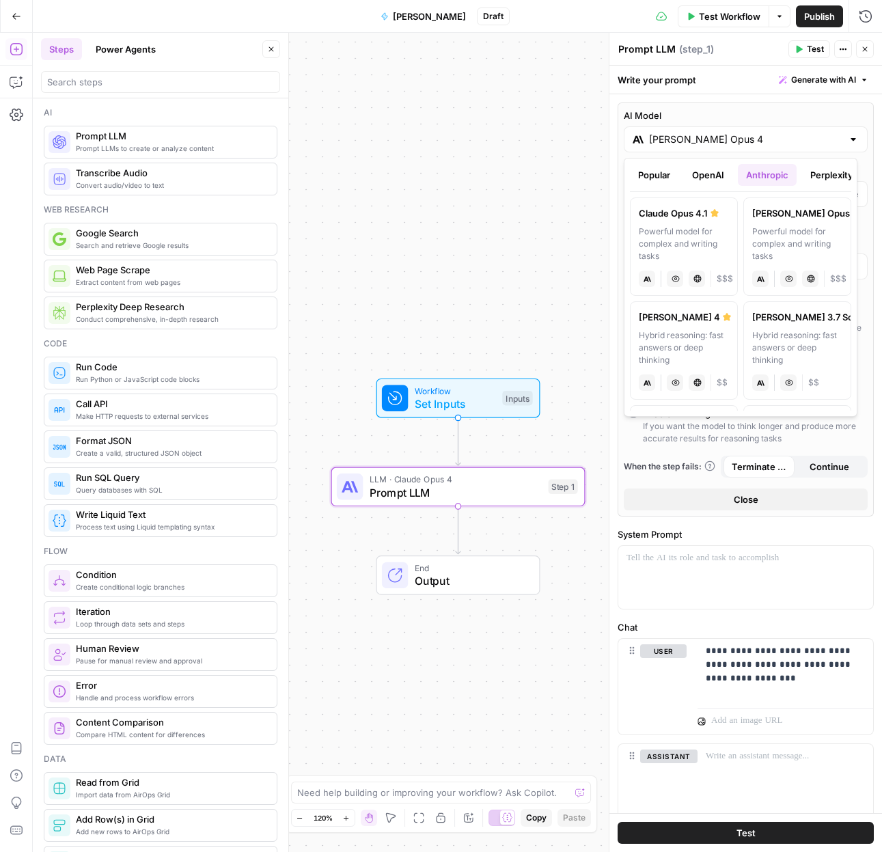
click at [702, 334] on div "Hybrid reasoning: fast answers or deep thinking" at bounding box center [684, 347] width 90 height 37
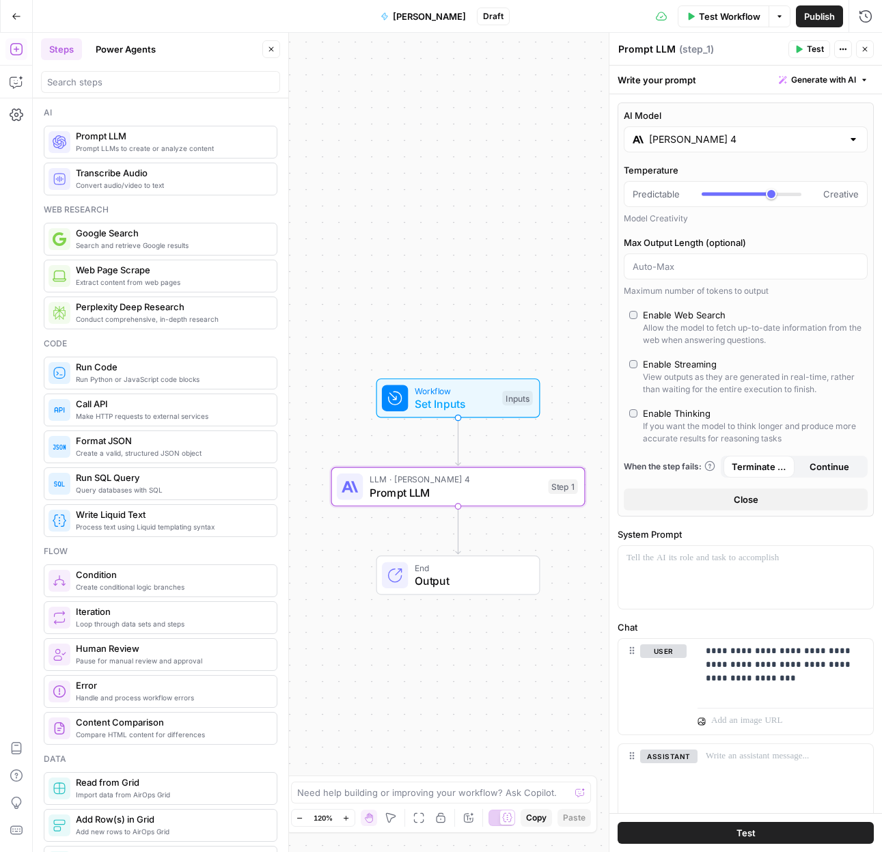
scroll to position [67, 0]
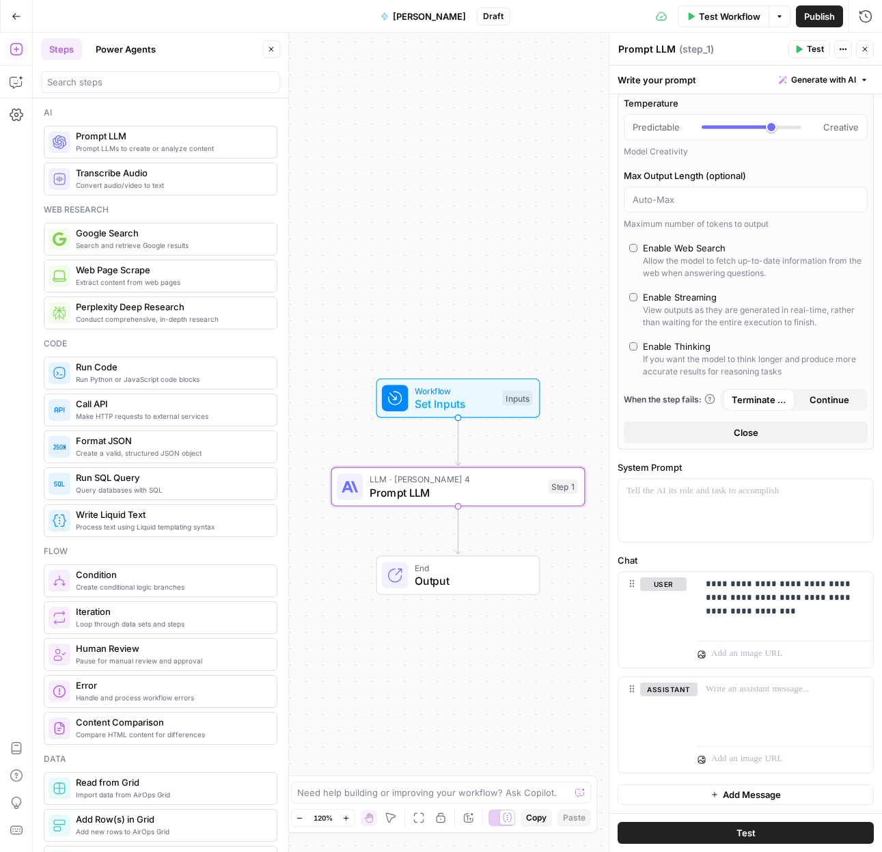
click at [763, 830] on button "Test" at bounding box center [746, 833] width 256 height 22
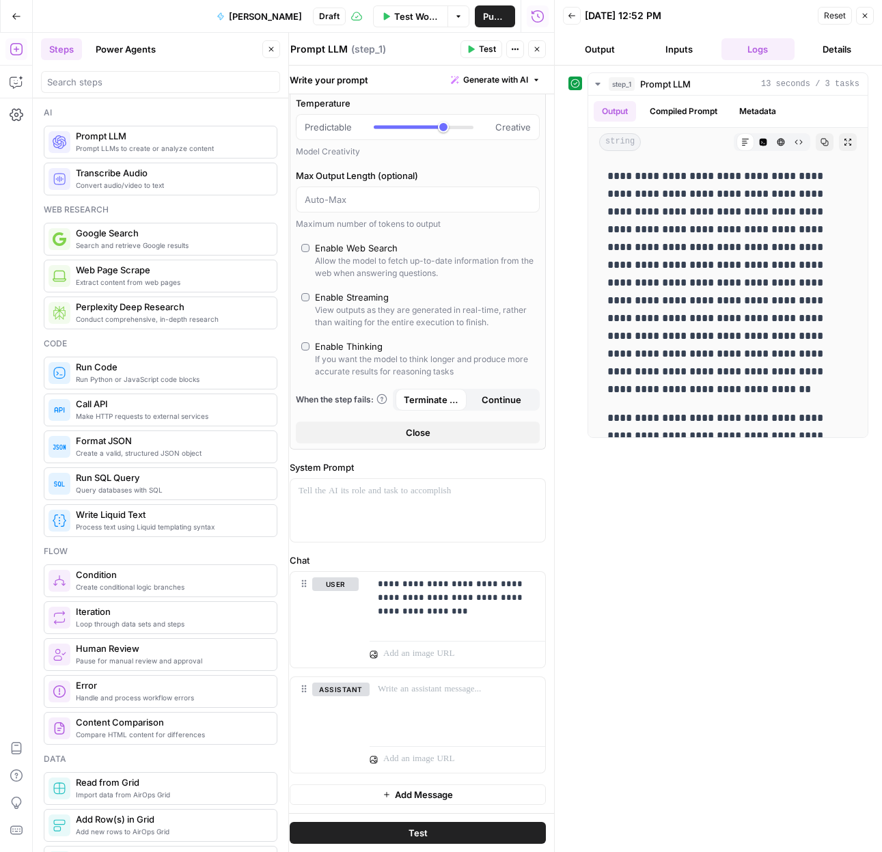
click at [566, 19] on button "Back" at bounding box center [572, 16] width 18 height 18
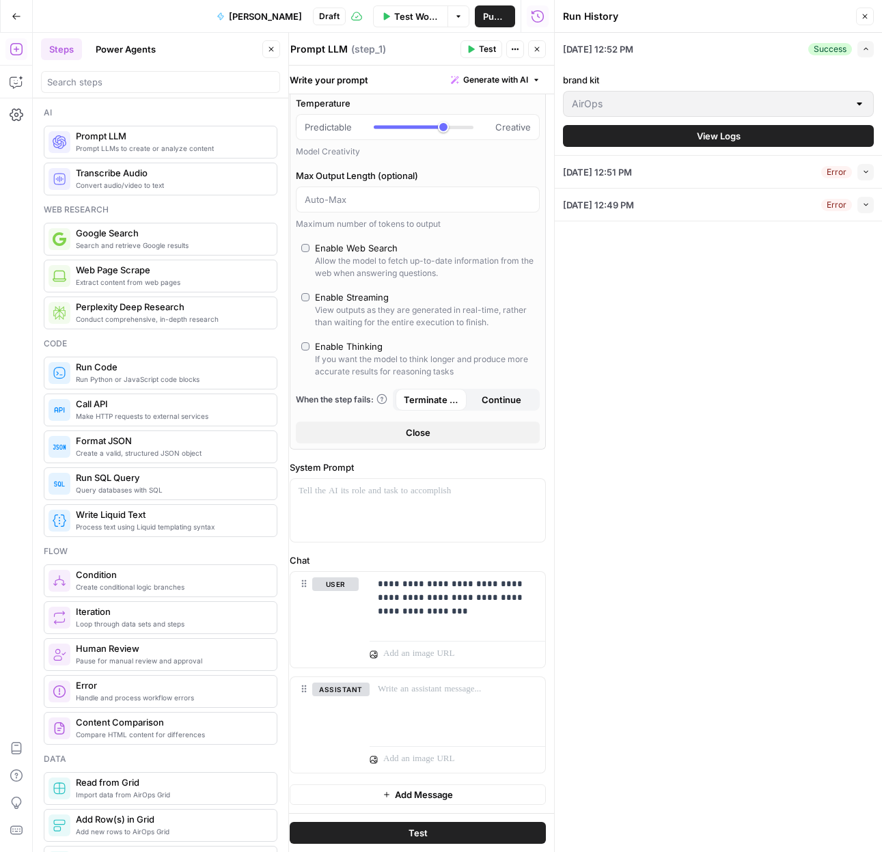
click at [871, 14] on button "Close" at bounding box center [865, 17] width 18 height 18
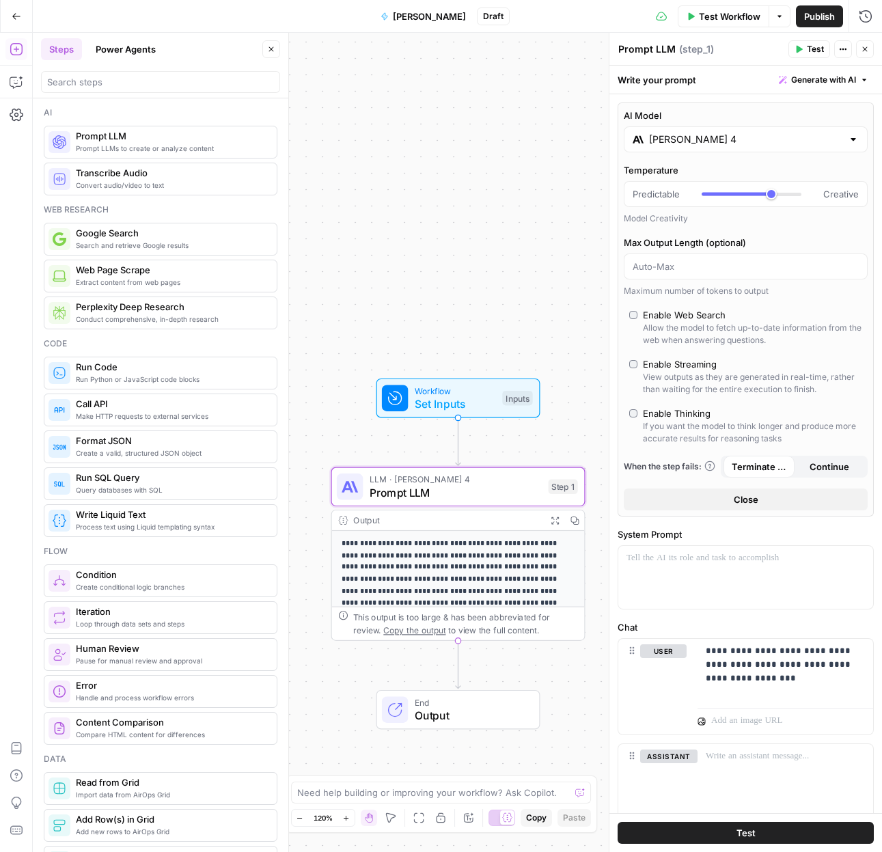
click at [719, 136] on input "Claude Sonnet 4" at bounding box center [745, 140] width 193 height 14
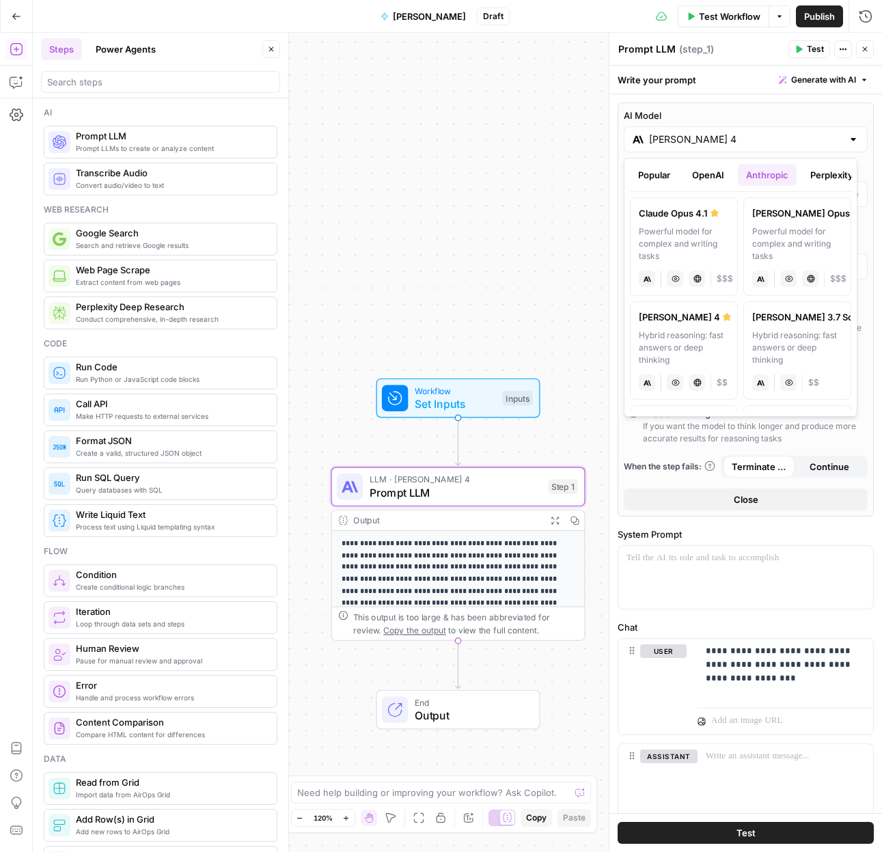
click at [659, 179] on button "Popular" at bounding box center [654, 175] width 49 height 22
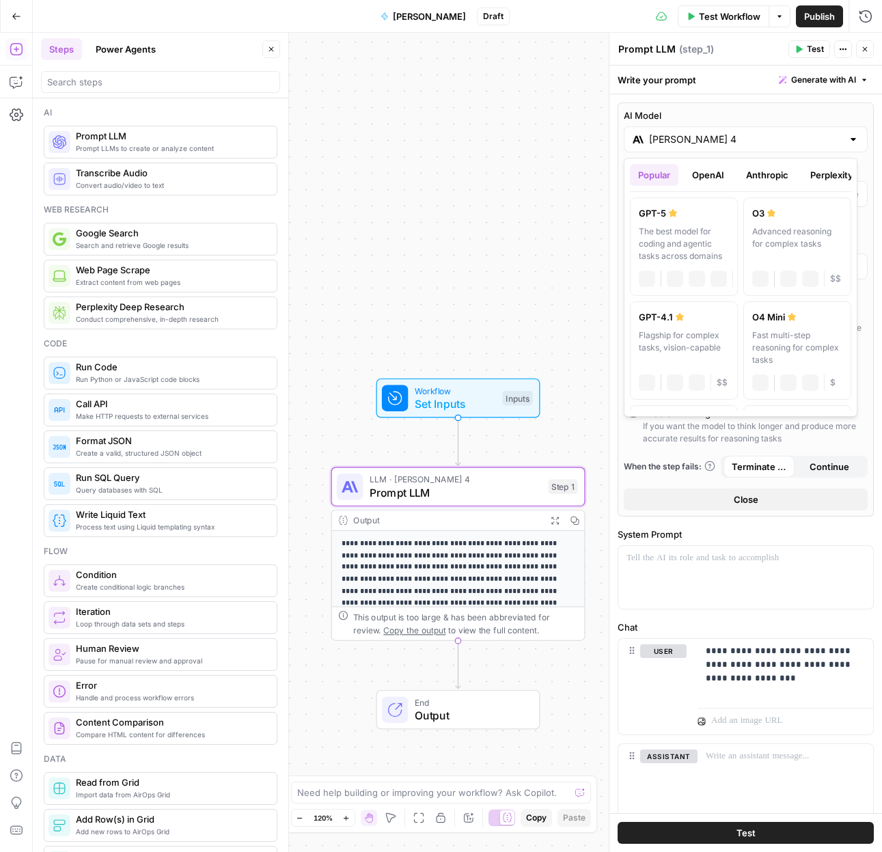
click at [706, 172] on button "OpenAI" at bounding box center [708, 175] width 49 height 22
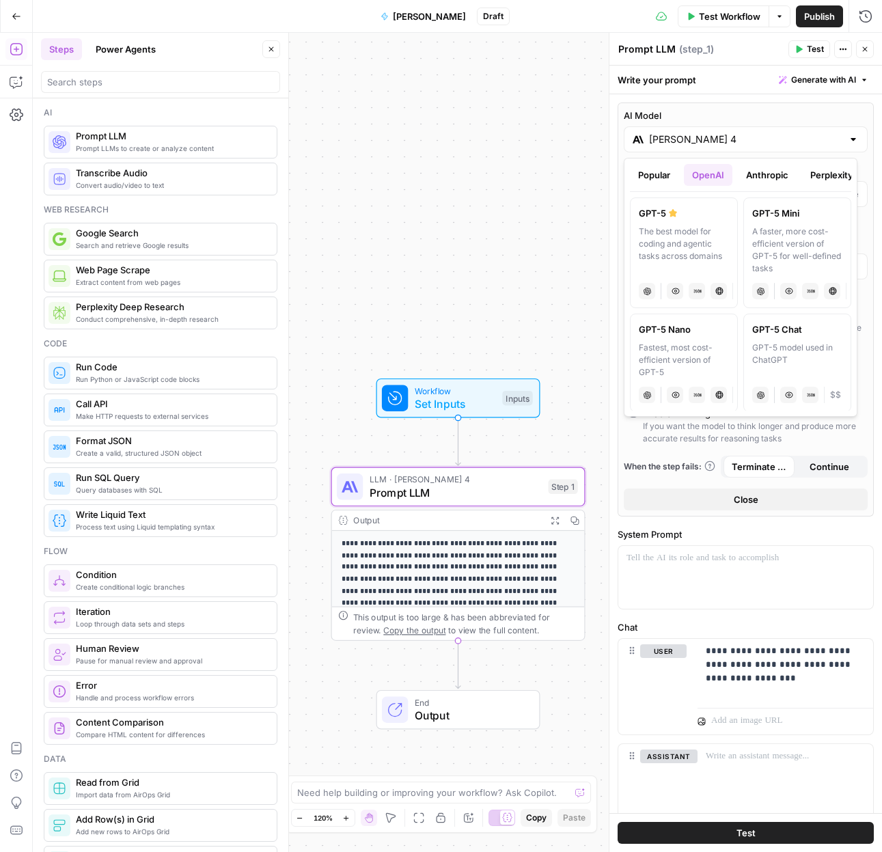
click at [681, 229] on div "The best model for coding and agentic tasks across domains" at bounding box center [684, 249] width 90 height 49
type input "GPT-5"
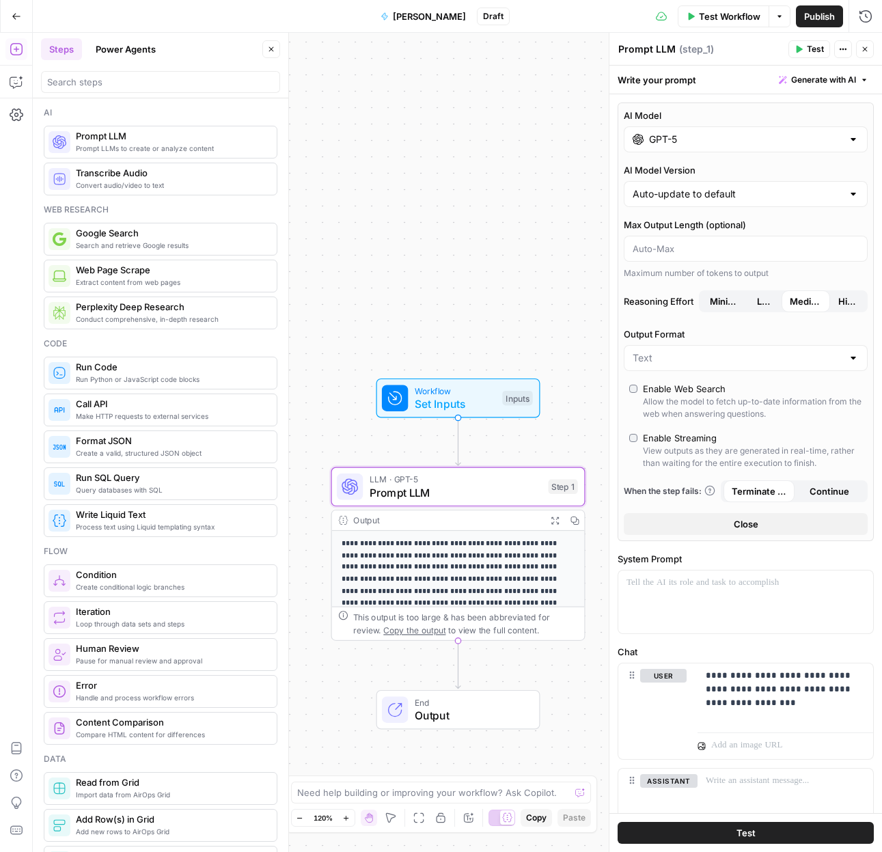
click at [702, 141] on input "GPT-5" at bounding box center [745, 140] width 193 height 14
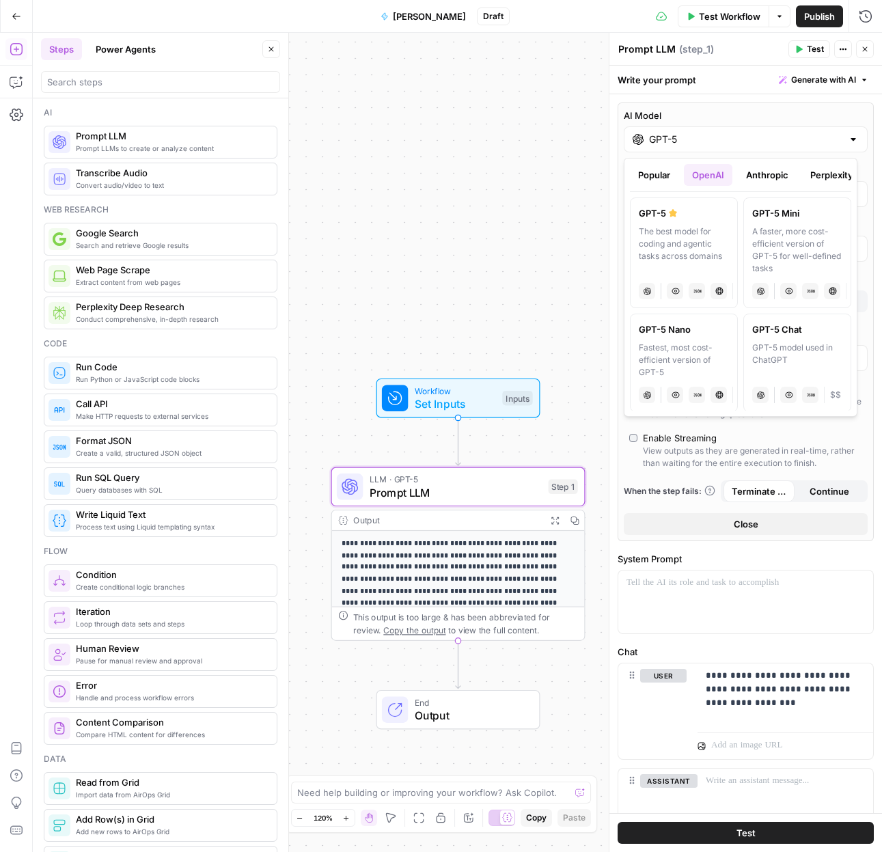
scroll to position [0, 110]
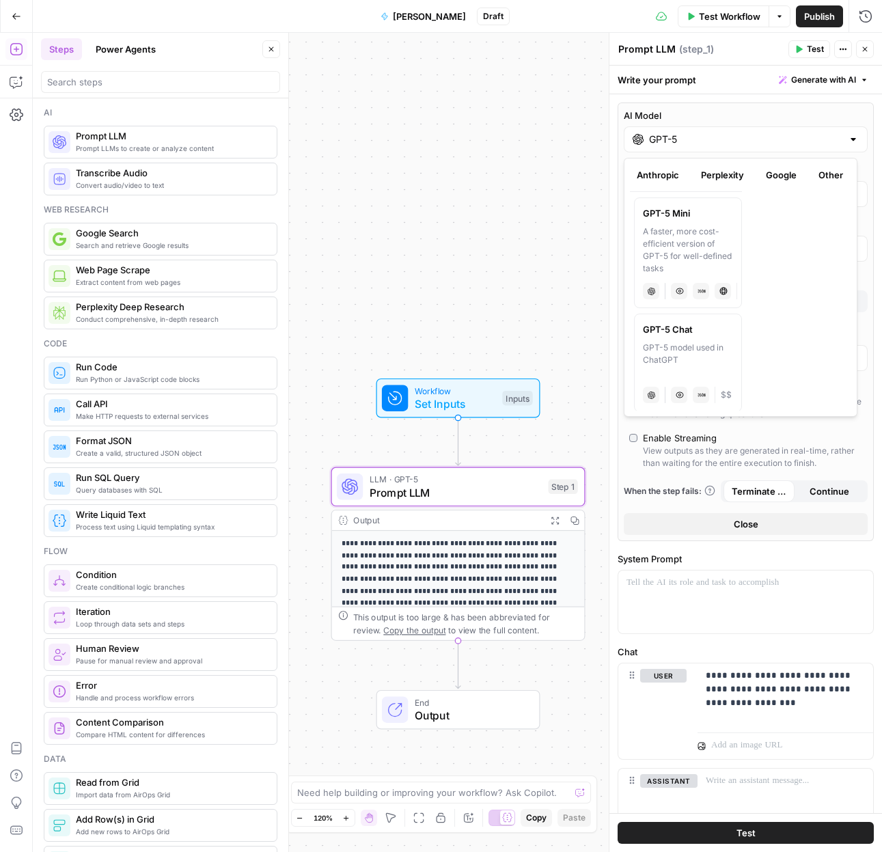
click at [786, 172] on button "Google" at bounding box center [781, 175] width 47 height 22
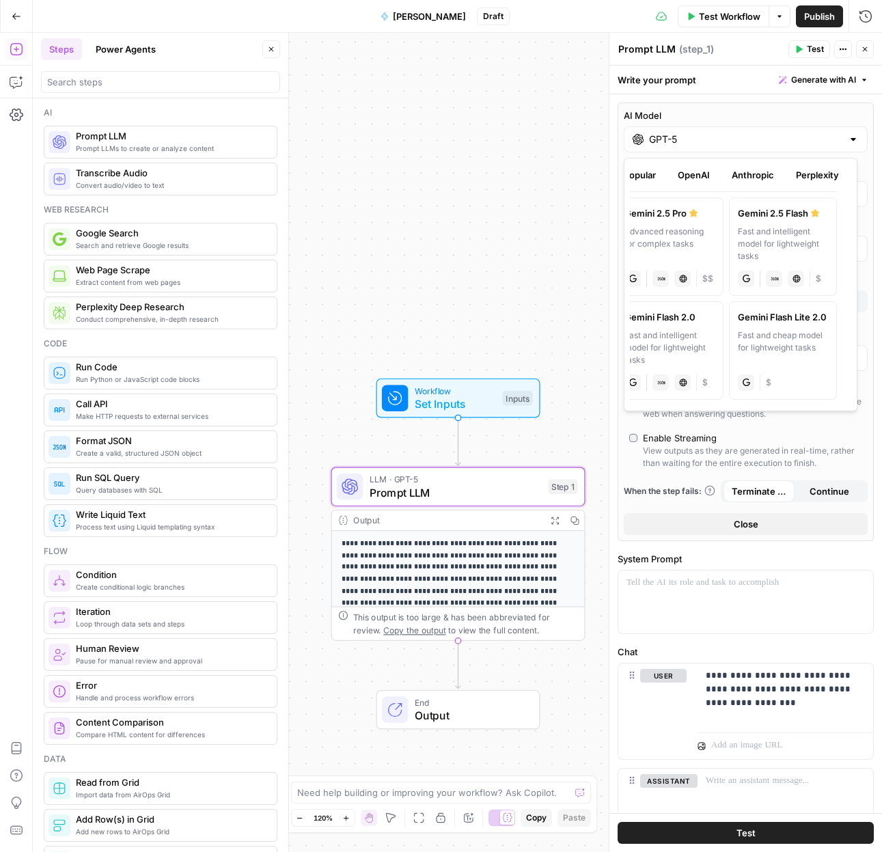
scroll to position [0, 0]
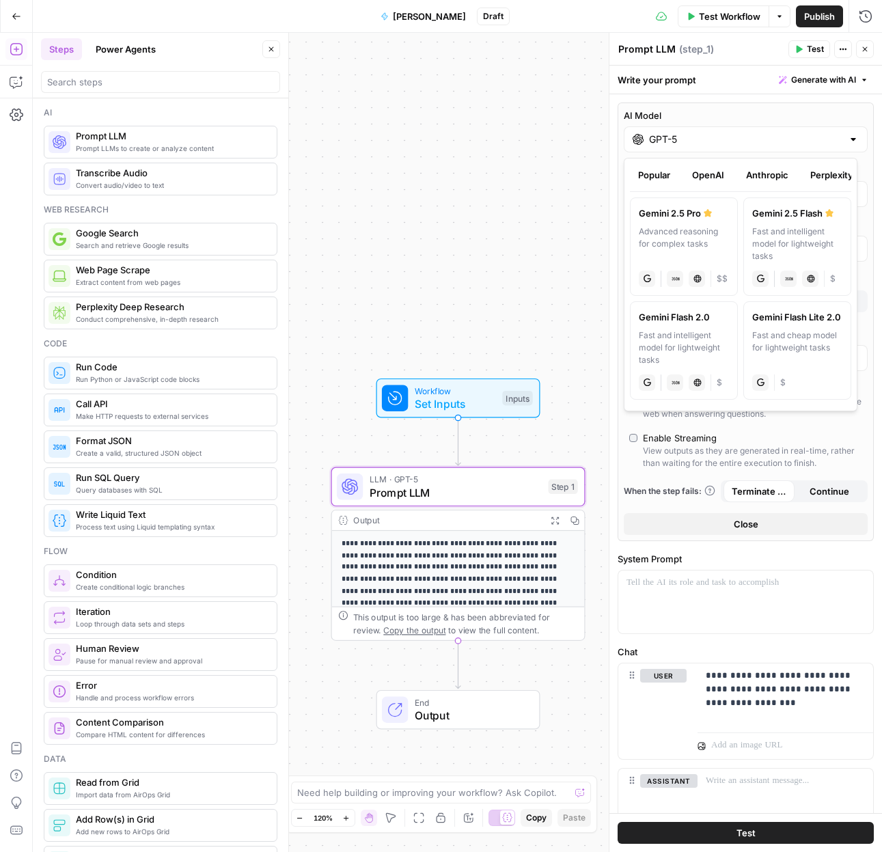
click at [702, 180] on button "OpenAI" at bounding box center [708, 175] width 49 height 22
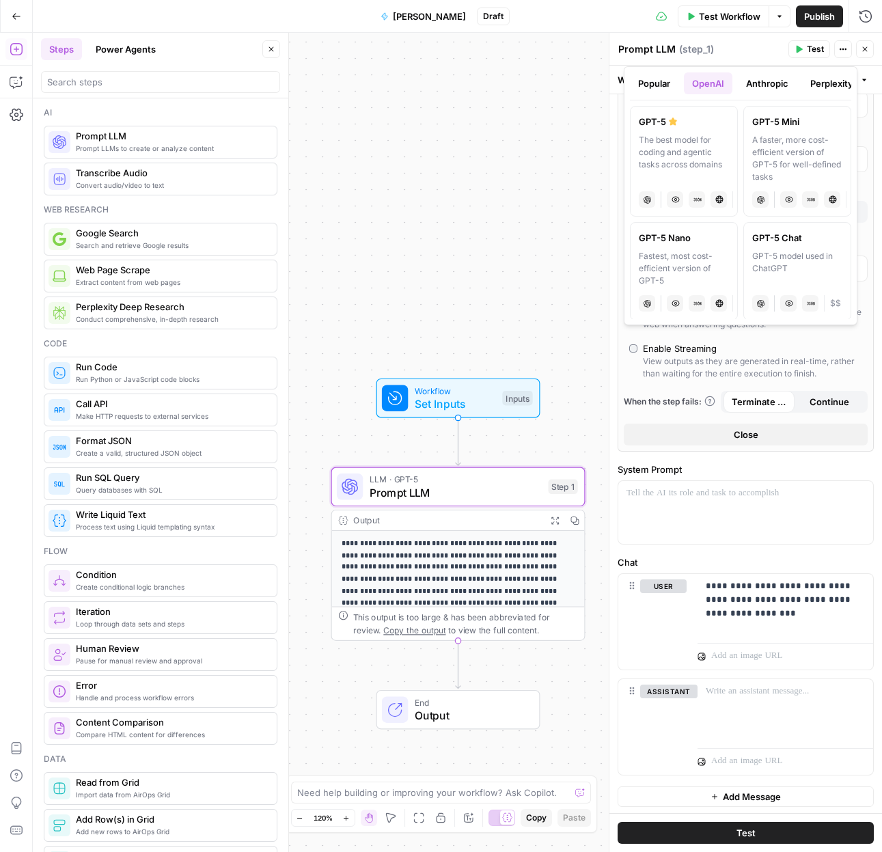
scroll to position [92, 0]
click at [719, 499] on div at bounding box center [745, 510] width 255 height 63
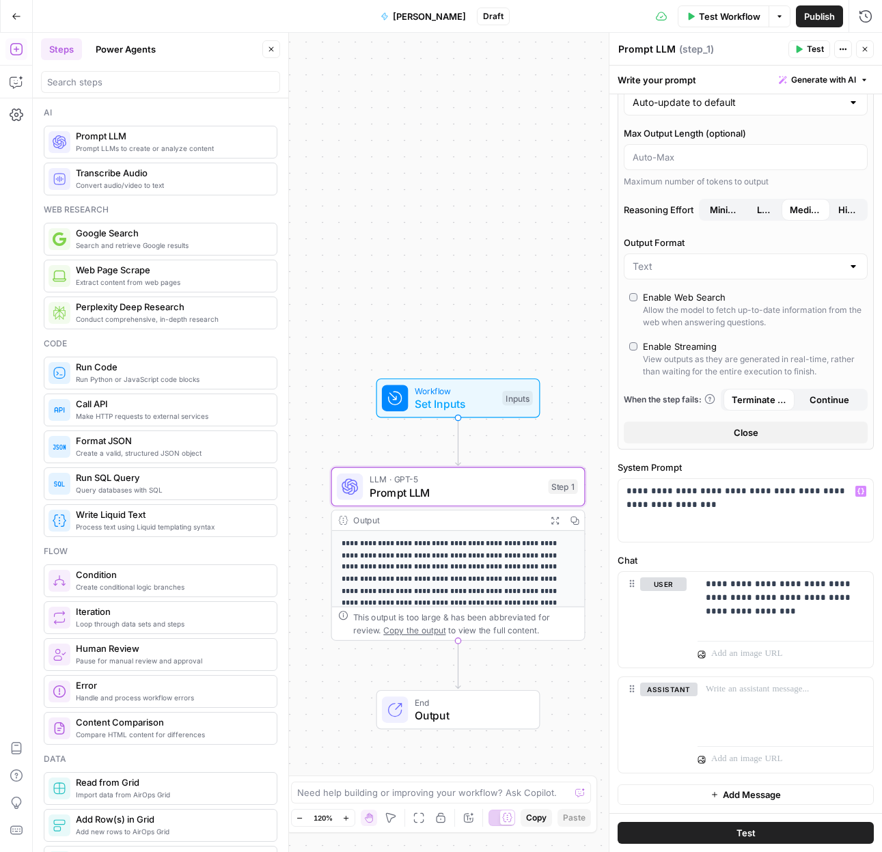
click at [747, 835] on span "Test" at bounding box center [745, 833] width 19 height 14
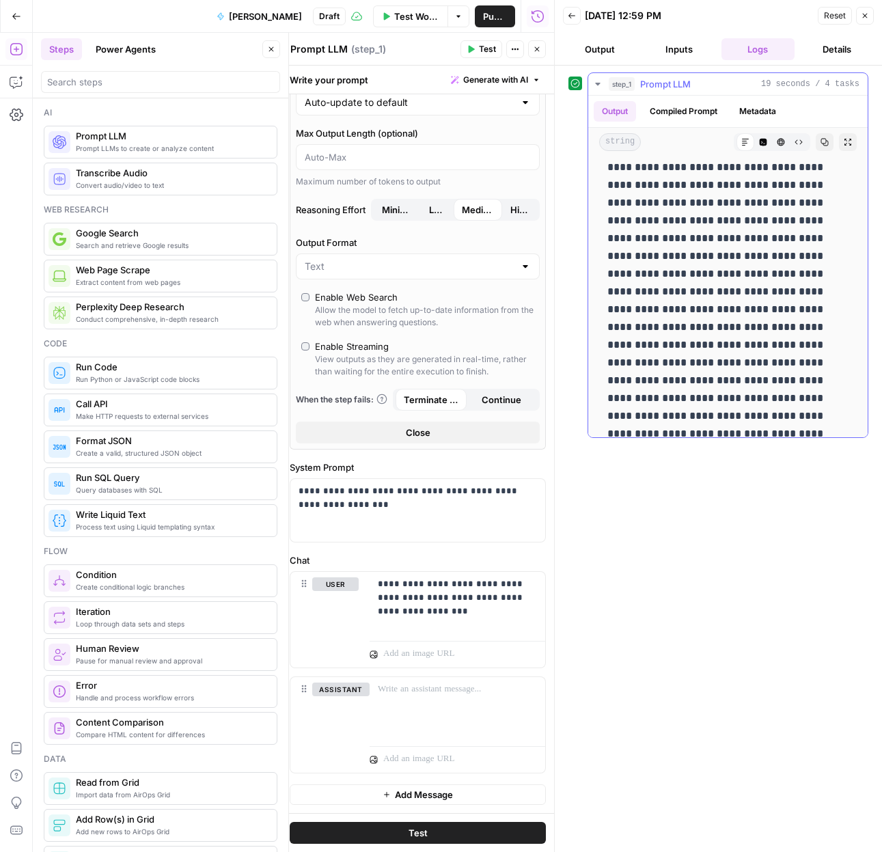
scroll to position [469, 0]
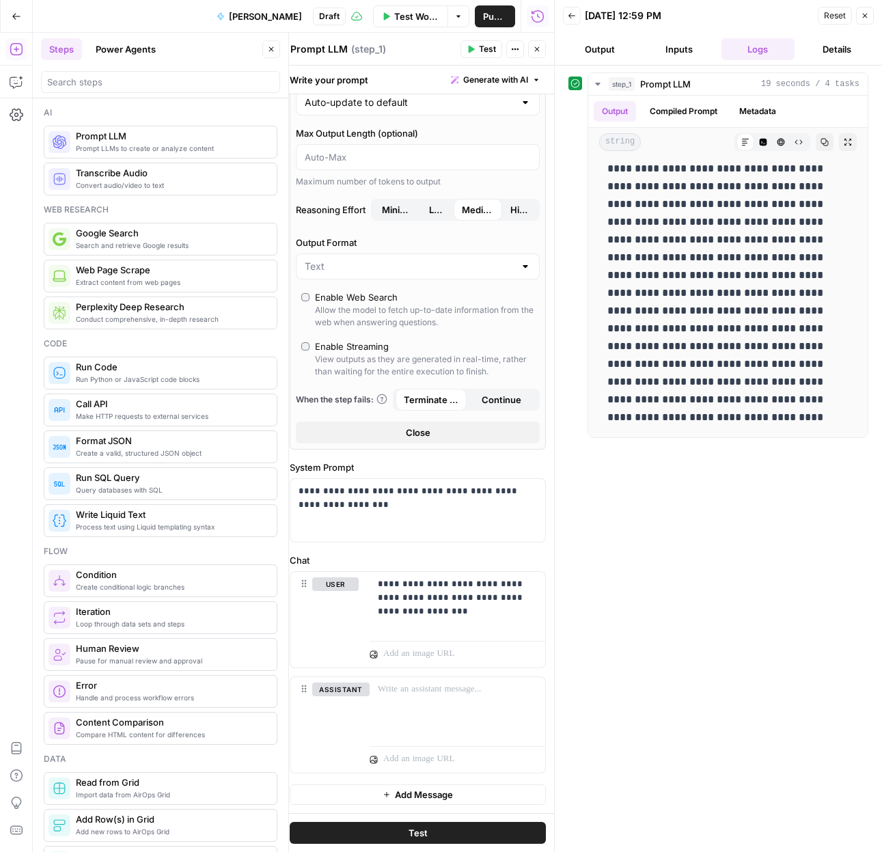
click at [865, 22] on button "Close" at bounding box center [865, 16] width 18 height 18
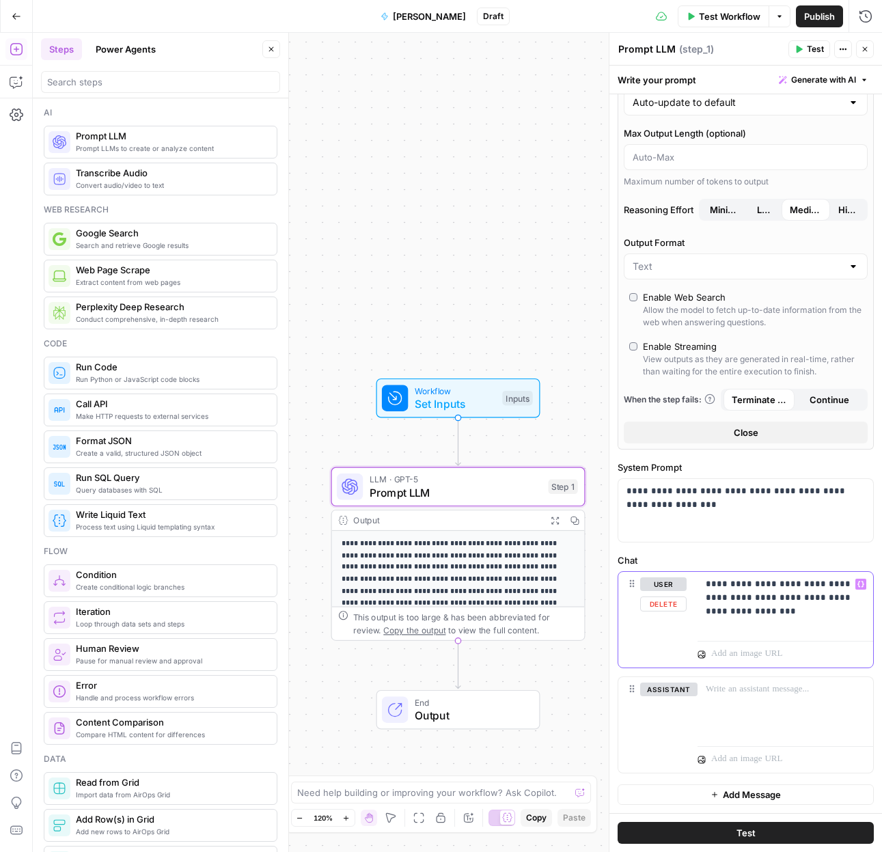
click at [809, 629] on div "**********" at bounding box center [786, 603] width 176 height 63
click at [840, 621] on p "**********" at bounding box center [780, 604] width 149 height 55
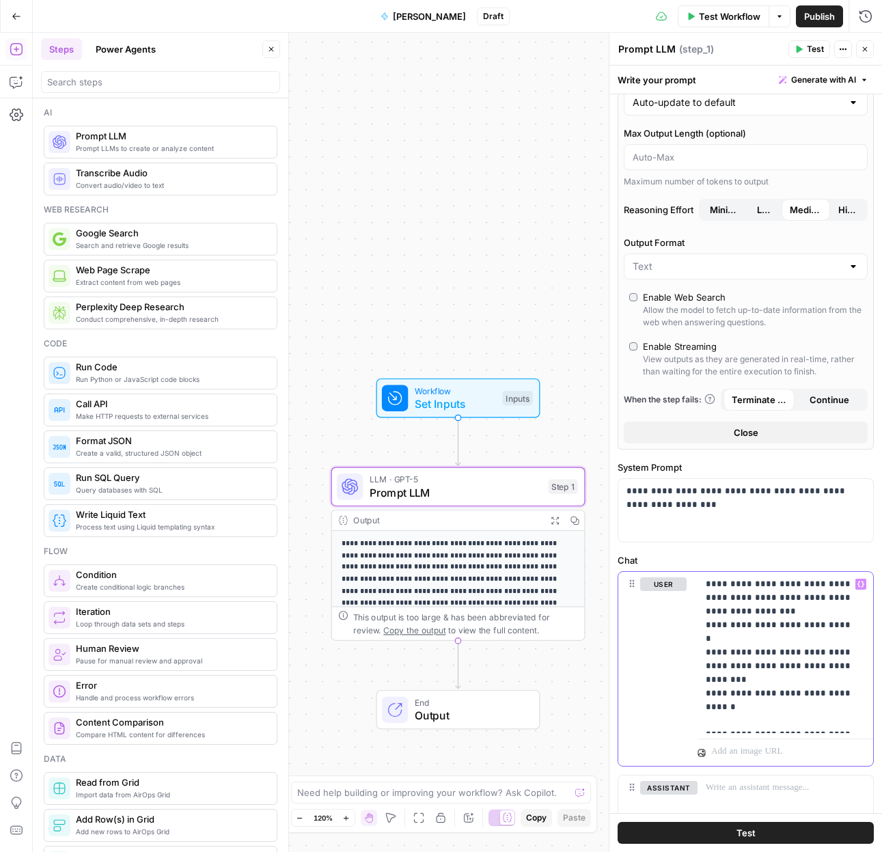
scroll to position [190, 0]
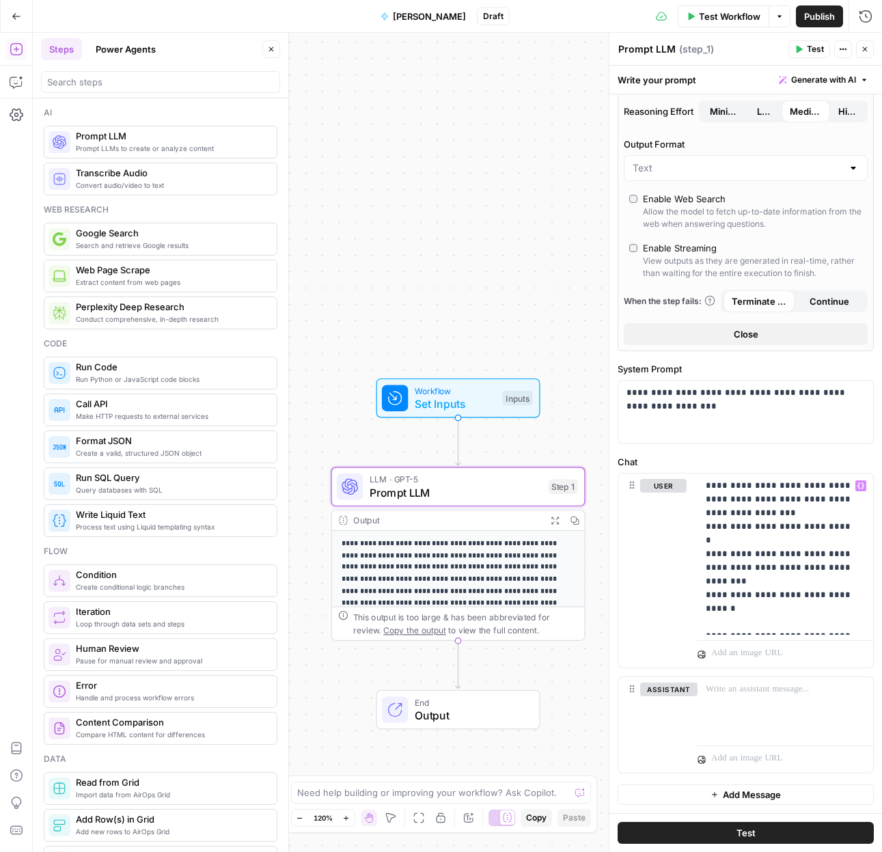
click at [736, 829] on span "Test" at bounding box center [745, 833] width 19 height 14
